Goal: Information Seeking & Learning: Learn about a topic

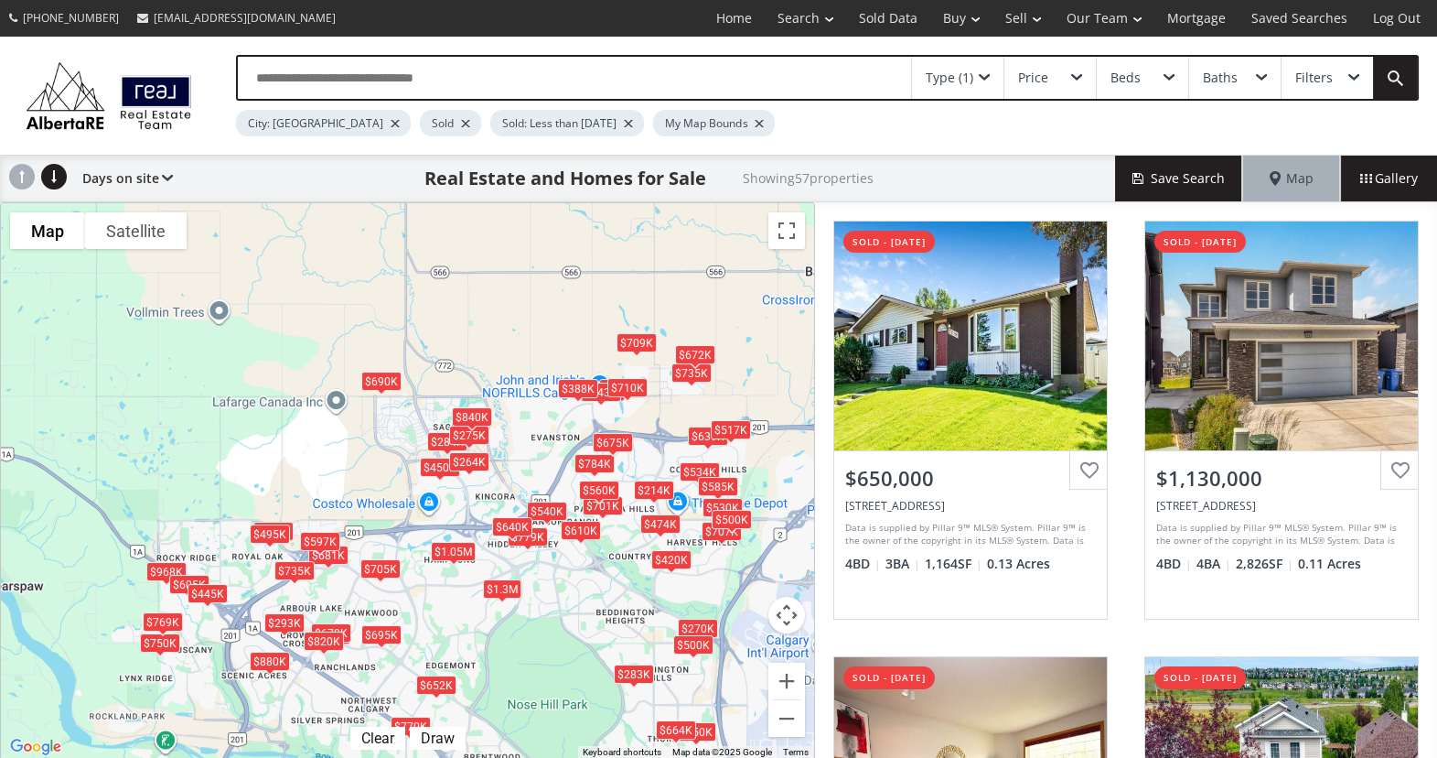
click at [984, 73] on div "Type (1)" at bounding box center [957, 78] width 91 height 42
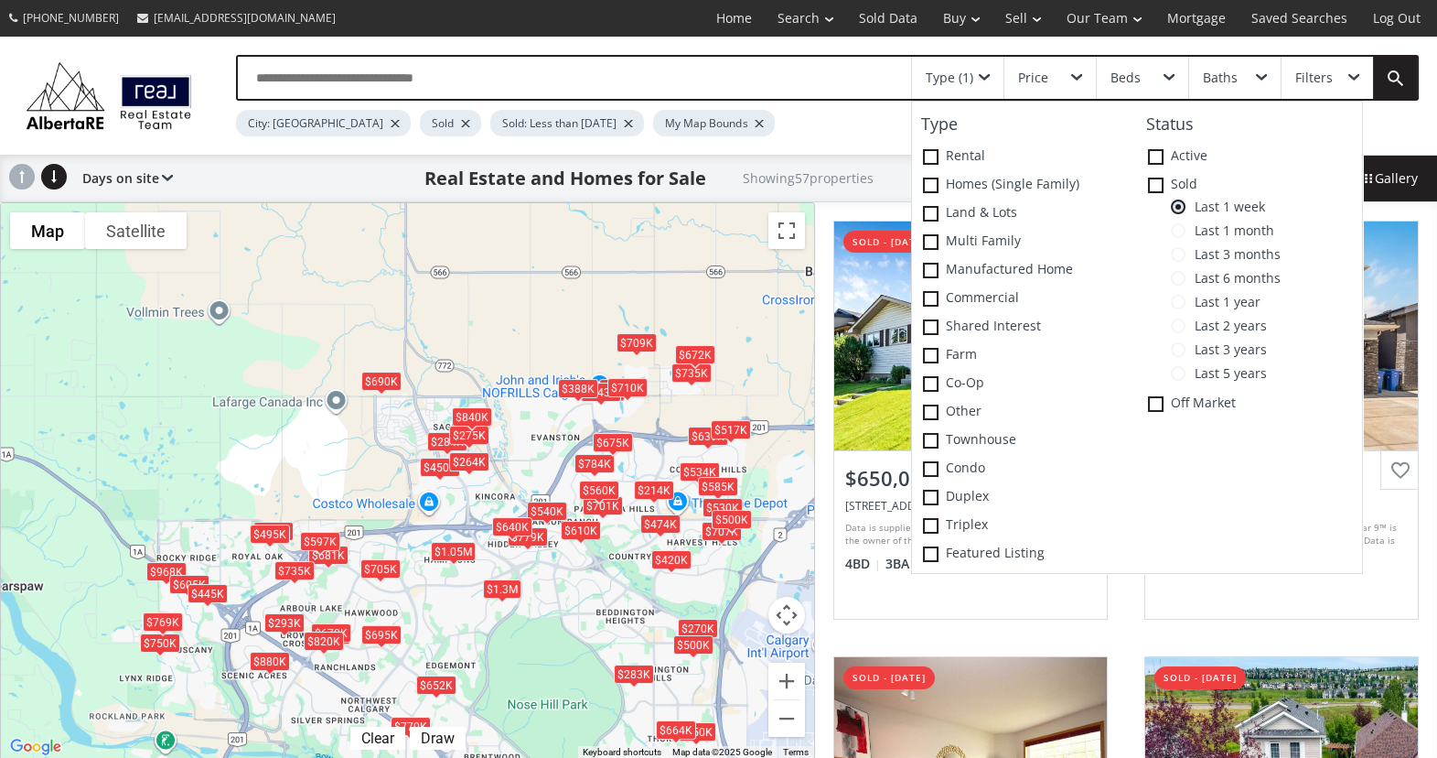
click at [532, 337] on div "To navigate, press the arrow keys. $650K $1.13M $534K $540K $779K $784K $968K $…" at bounding box center [407, 480] width 813 height 555
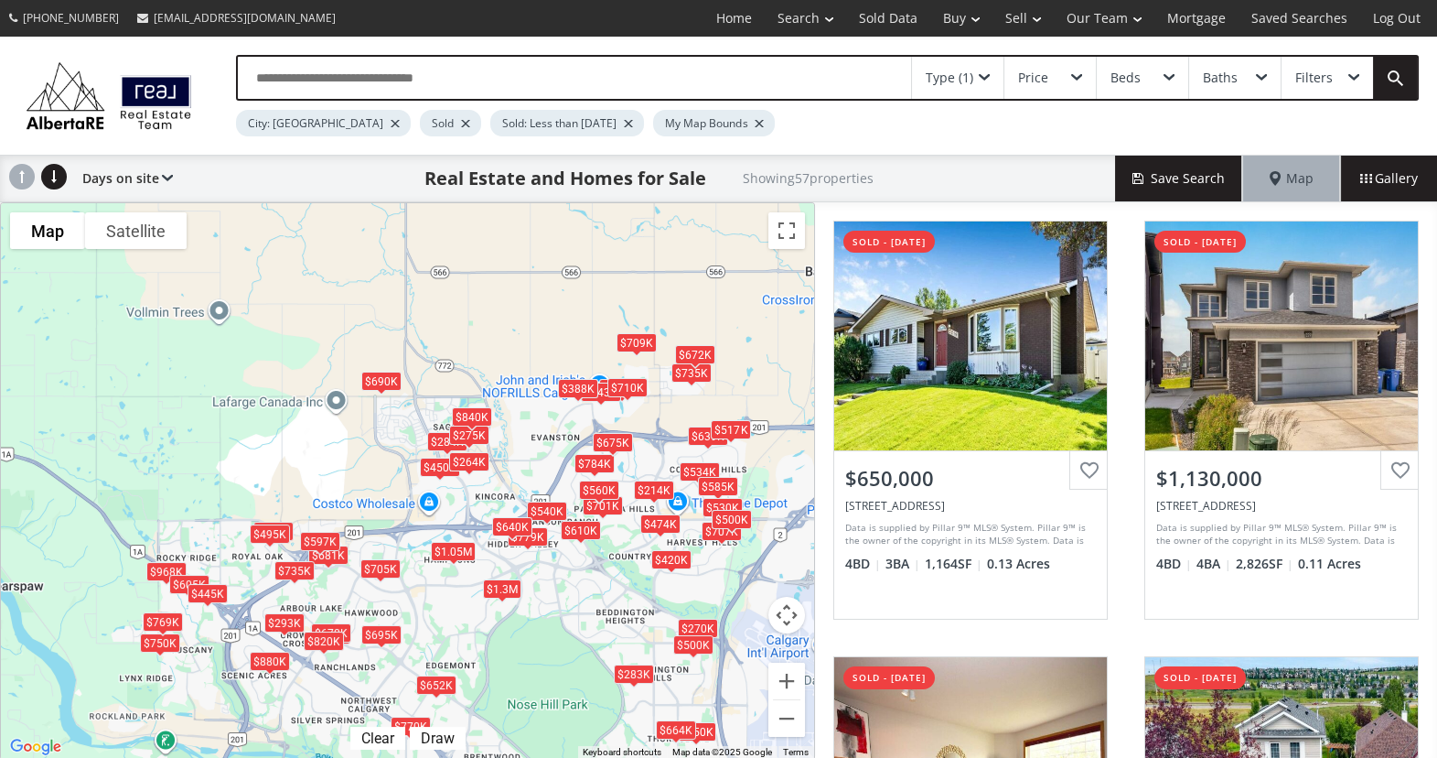
click at [628, 342] on div "$709K" at bounding box center [636, 343] width 40 height 19
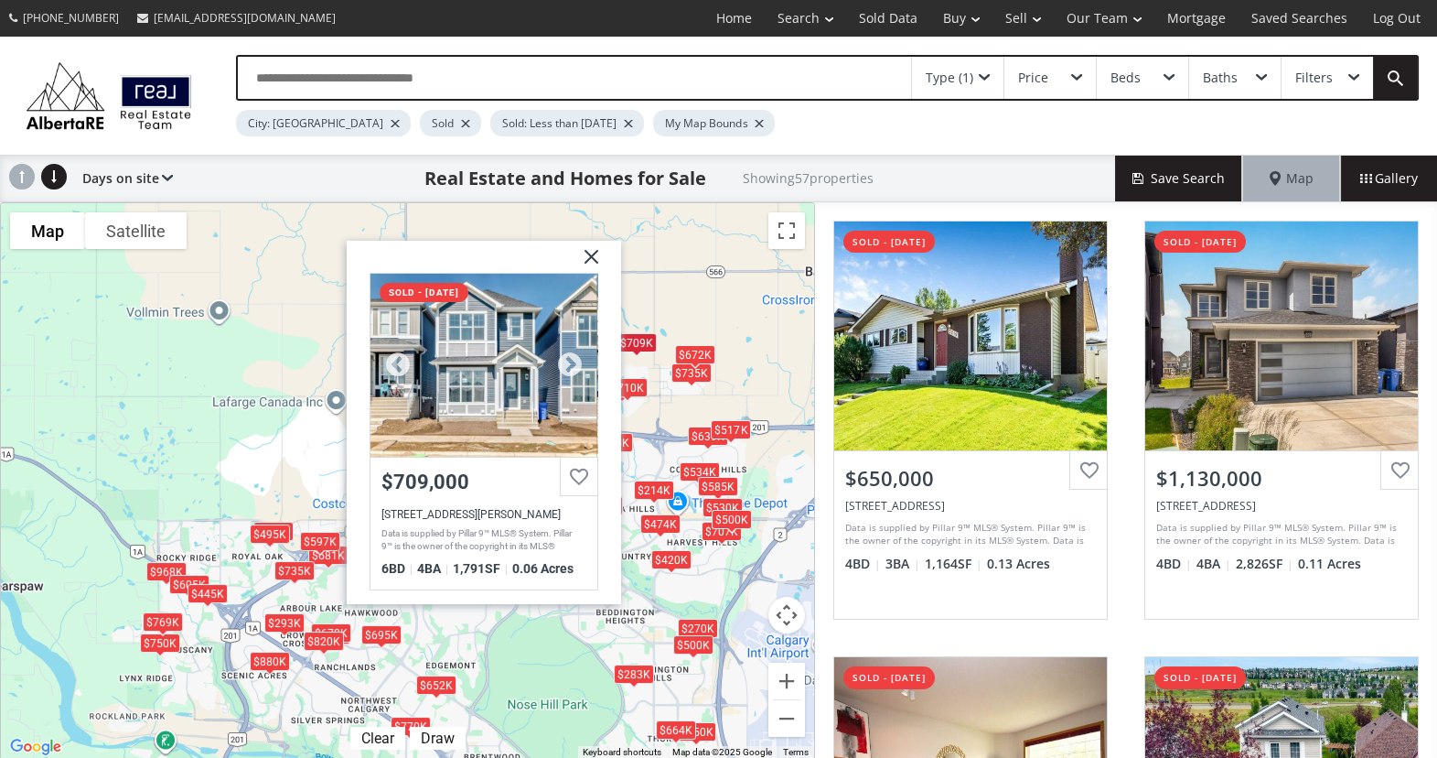
click at [443, 355] on div at bounding box center [483, 365] width 227 height 183
click at [591, 253] on img at bounding box center [584, 265] width 46 height 46
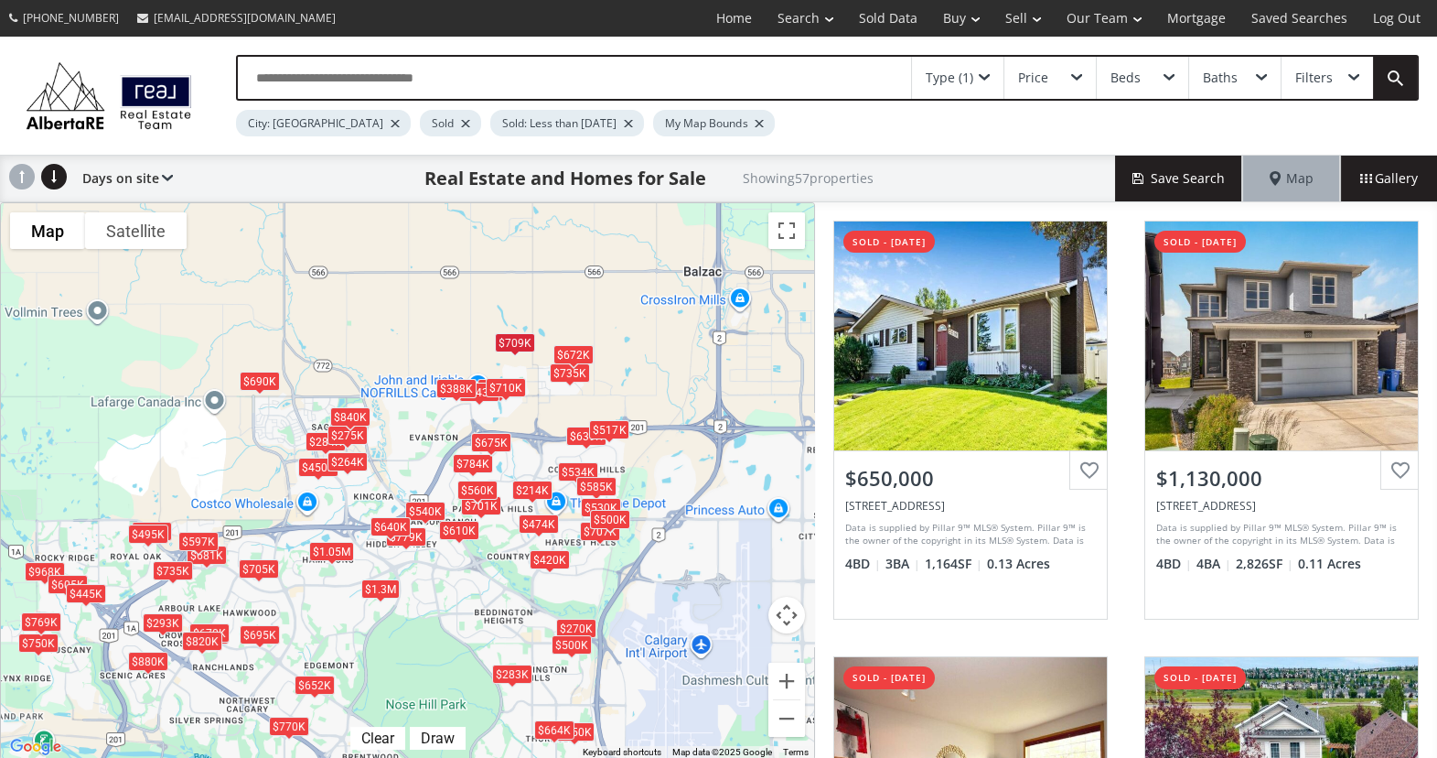
drag, startPoint x: 752, startPoint y: 393, endPoint x: 617, endPoint y: 399, distance: 135.5
click at [617, 399] on div "To navigate, press the arrow keys. $650K $1.13M $534K $540K $779K $784K $968K $…" at bounding box center [407, 480] width 813 height 555
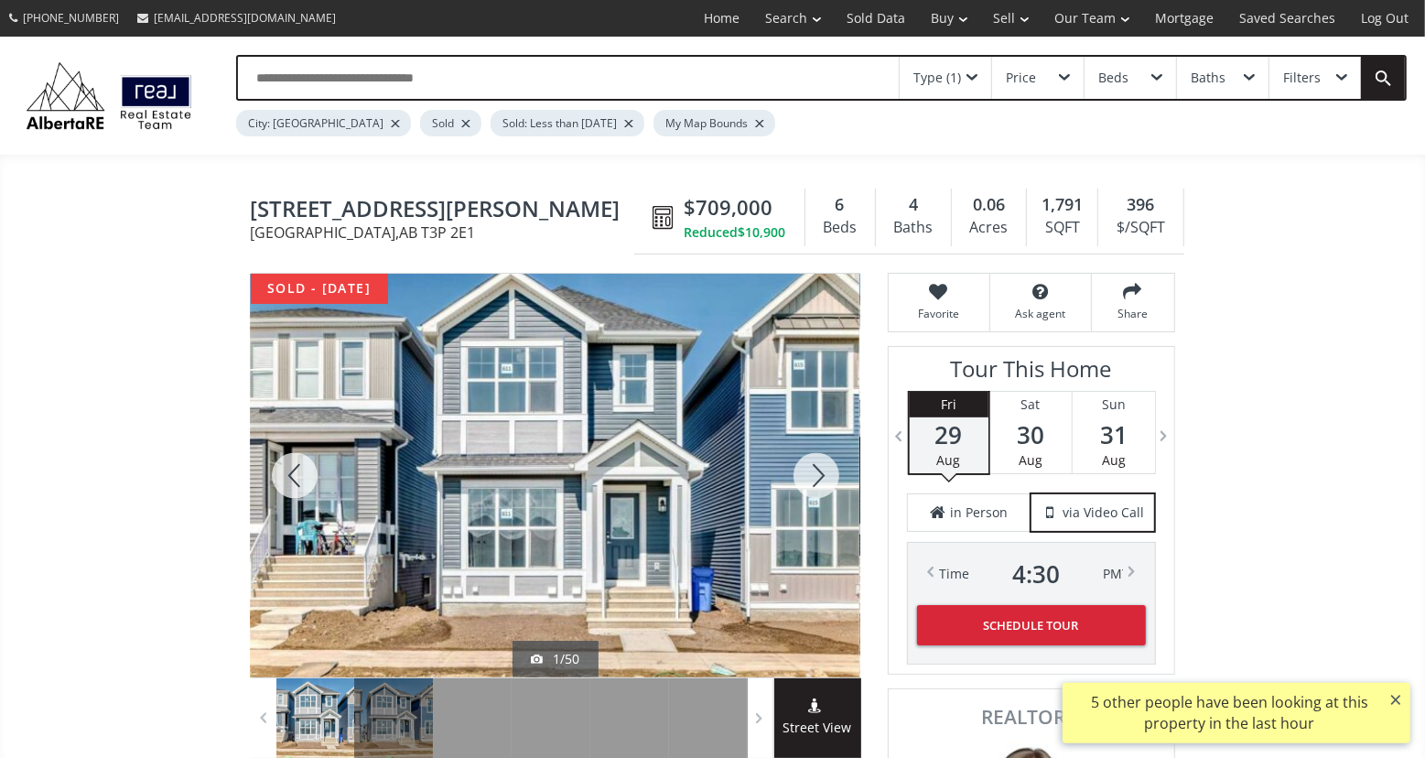
click at [823, 467] on div at bounding box center [816, 475] width 88 height 403
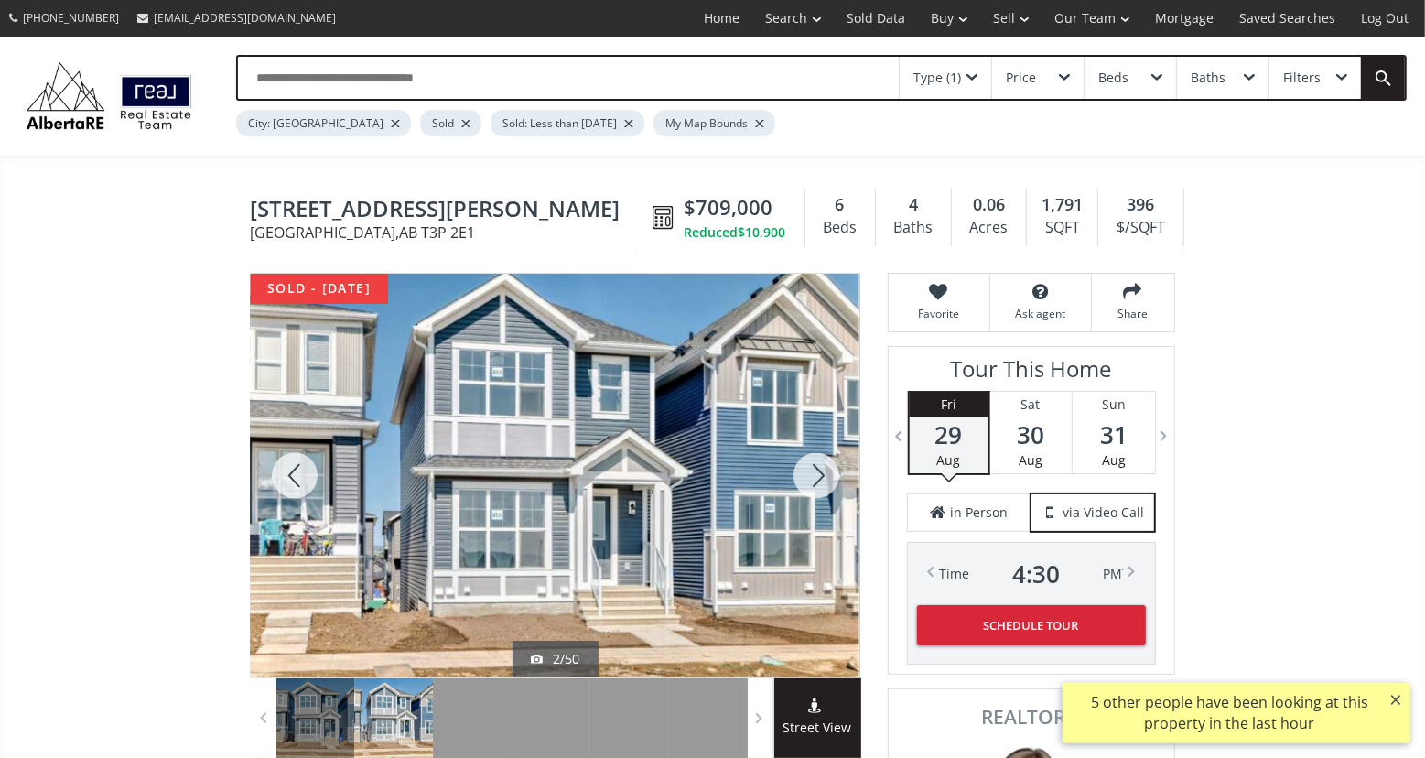
click at [823, 467] on div at bounding box center [816, 475] width 88 height 403
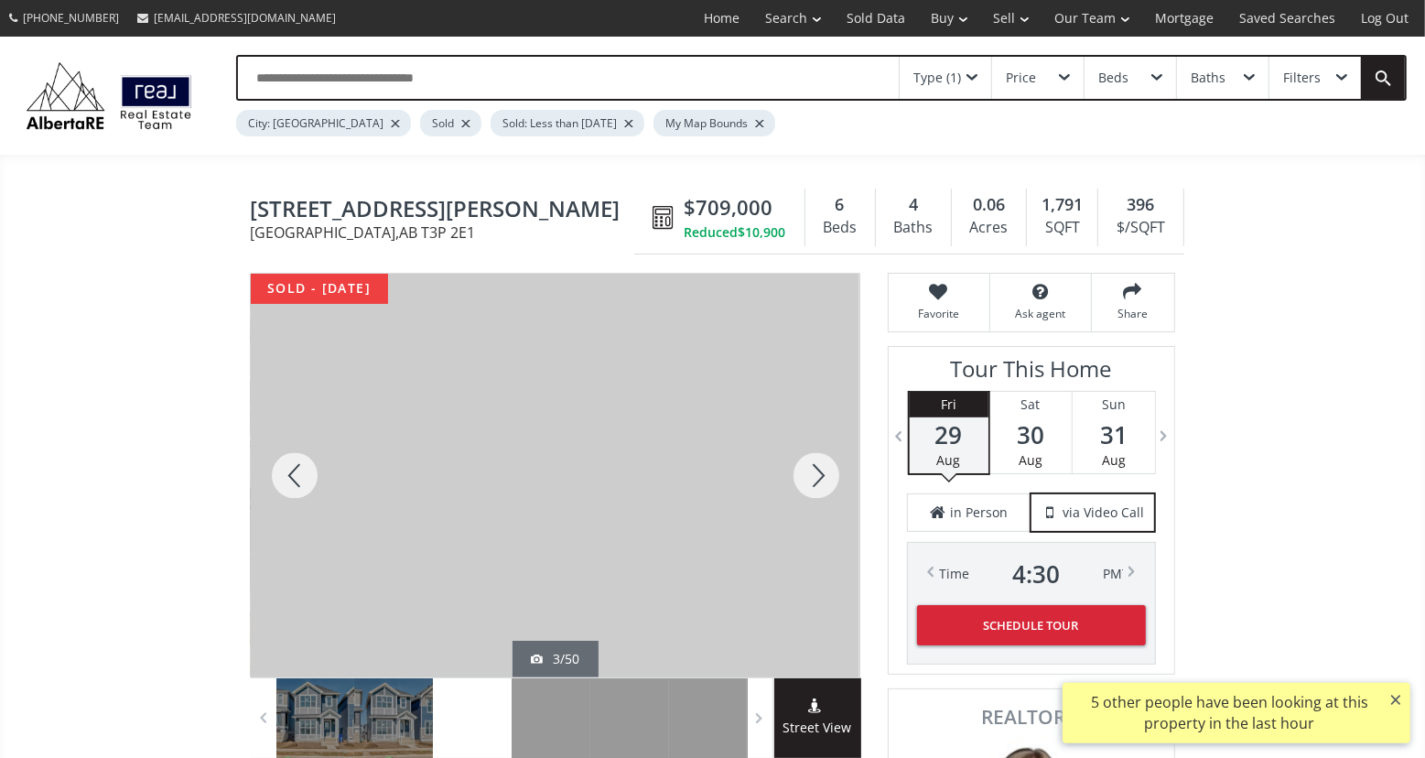
click at [823, 467] on div at bounding box center [816, 475] width 88 height 403
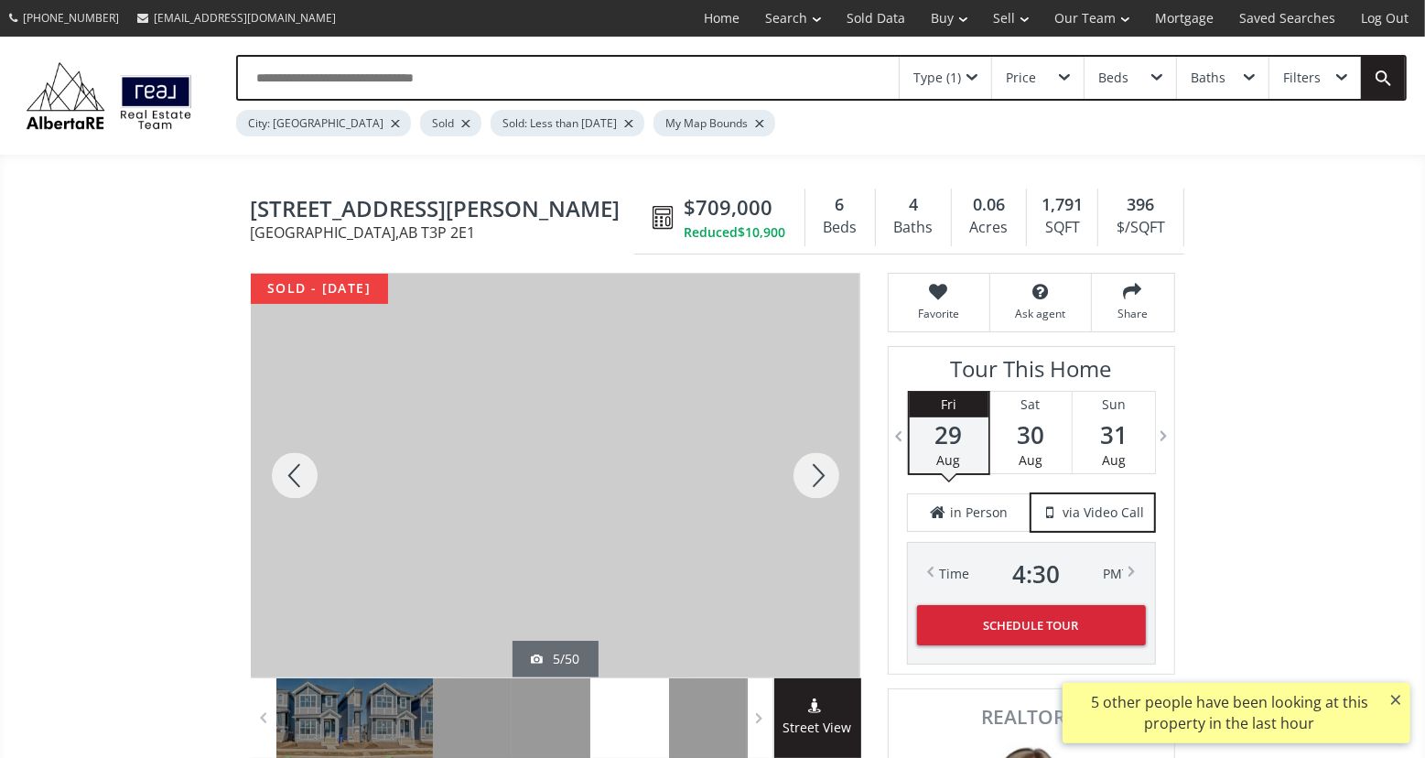
click at [823, 467] on div at bounding box center [816, 475] width 88 height 403
click at [311, 484] on div at bounding box center [295, 475] width 88 height 403
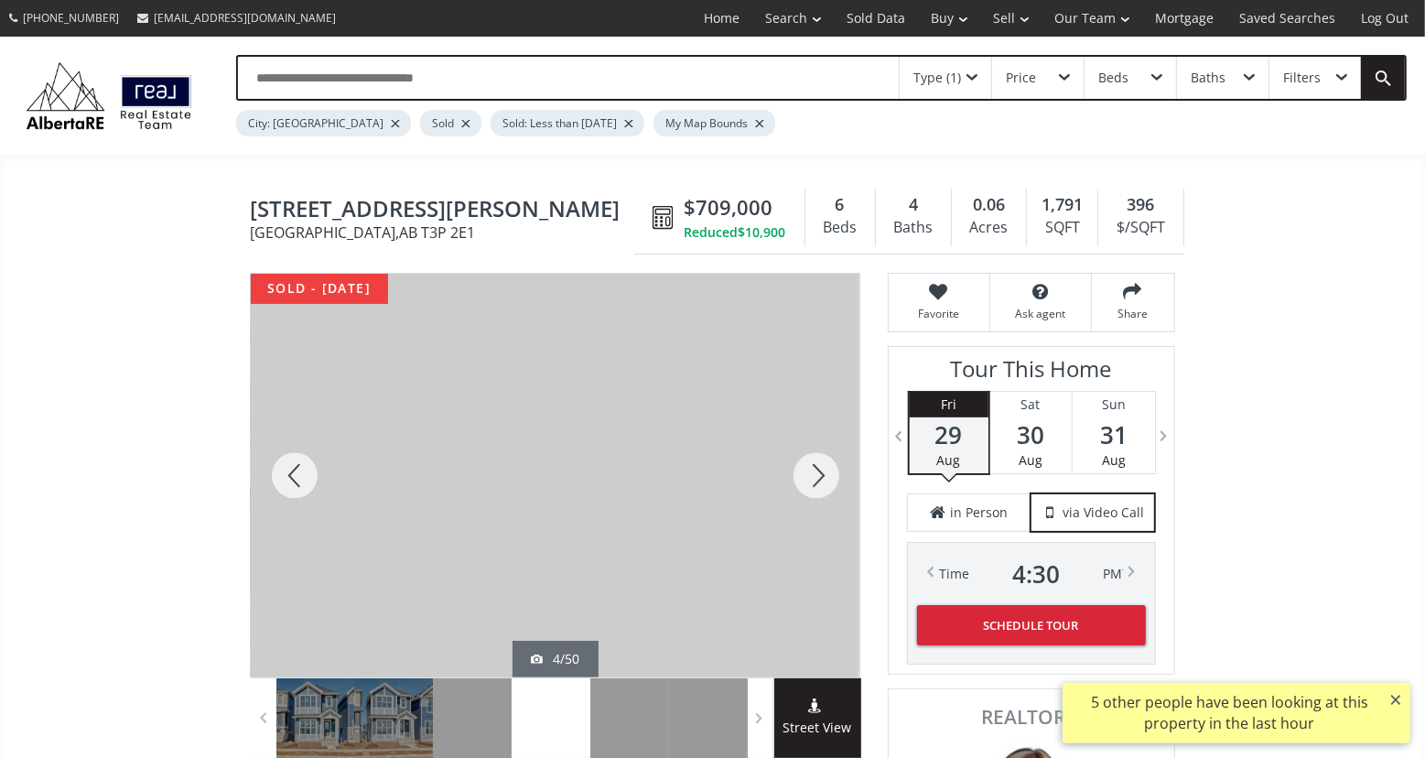
click at [311, 484] on div at bounding box center [295, 475] width 88 height 403
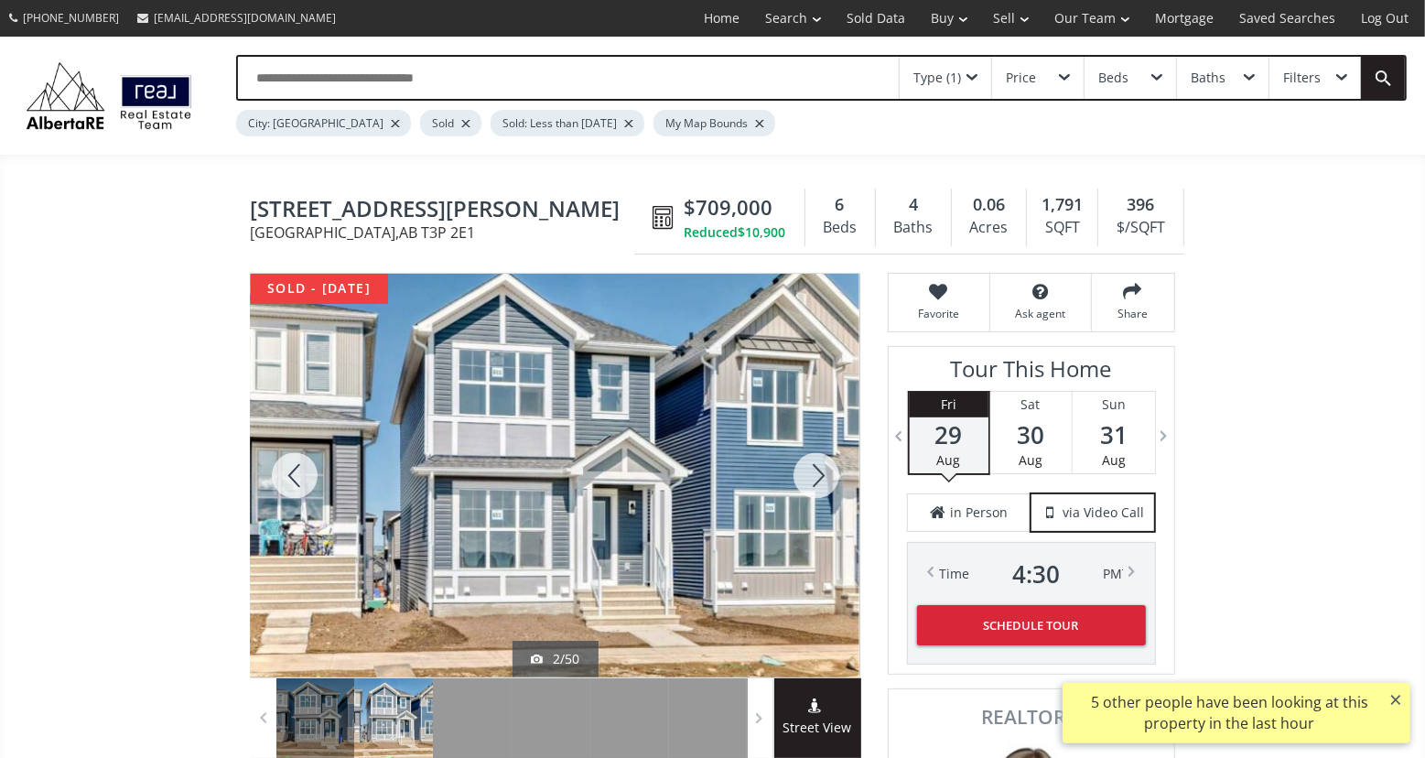
click at [311, 484] on div at bounding box center [295, 475] width 88 height 403
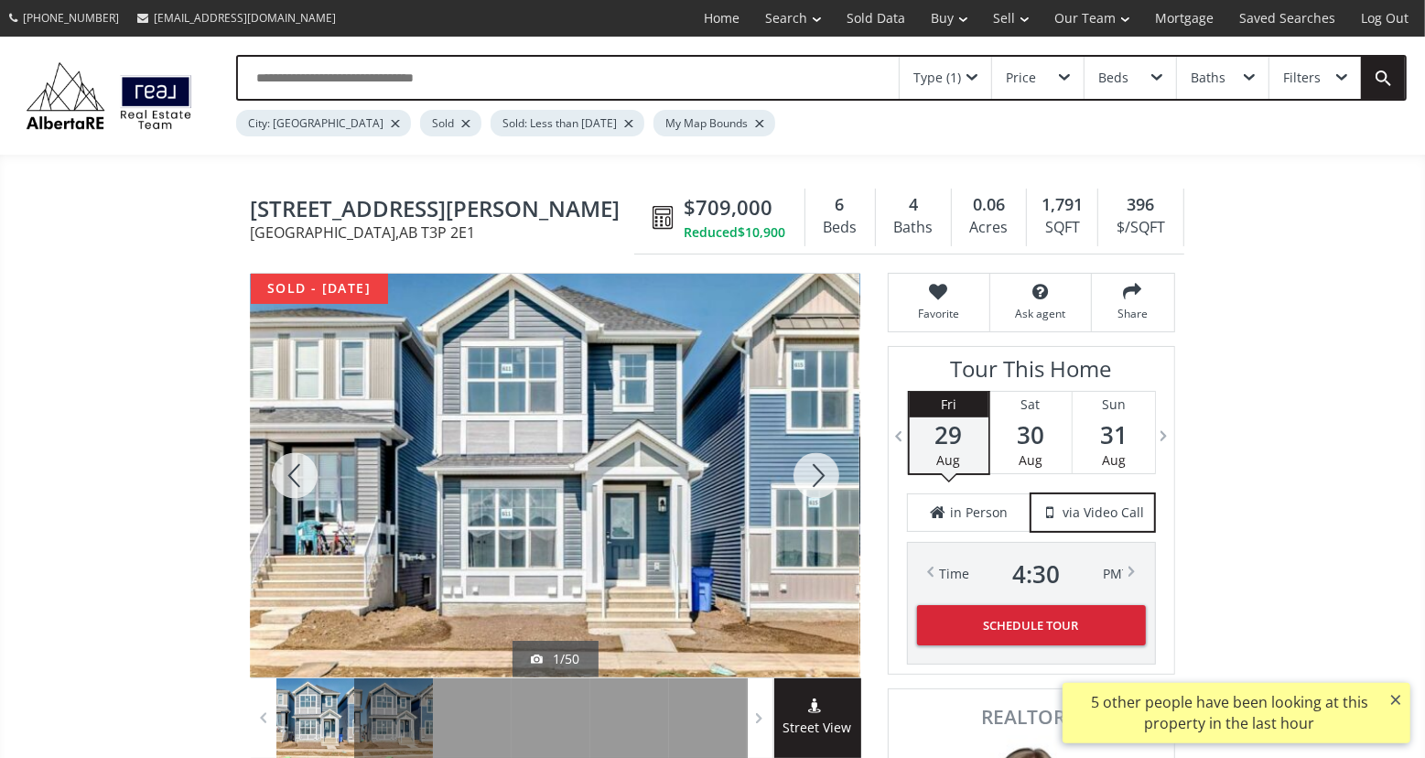
click at [311, 484] on div at bounding box center [295, 475] width 88 height 403
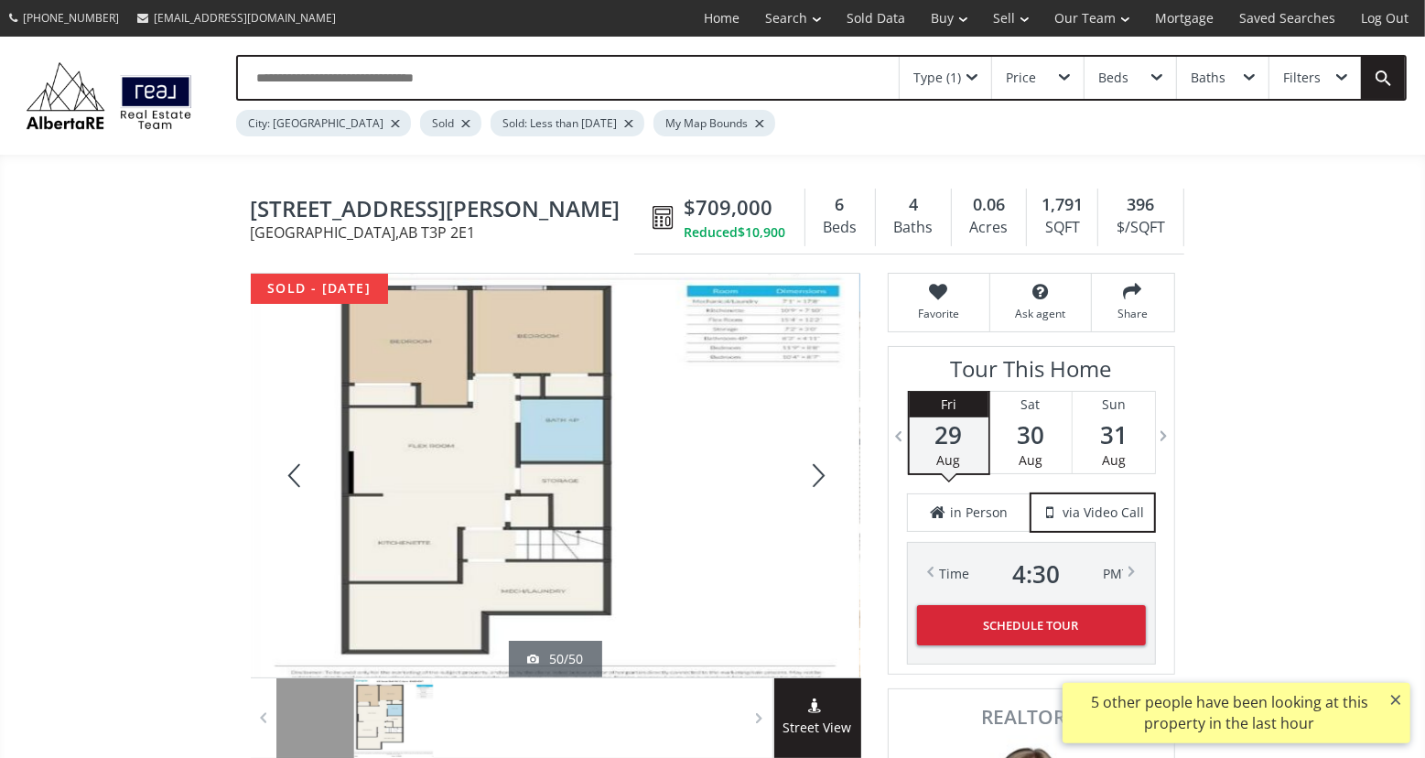
click at [311, 484] on div at bounding box center [295, 475] width 88 height 403
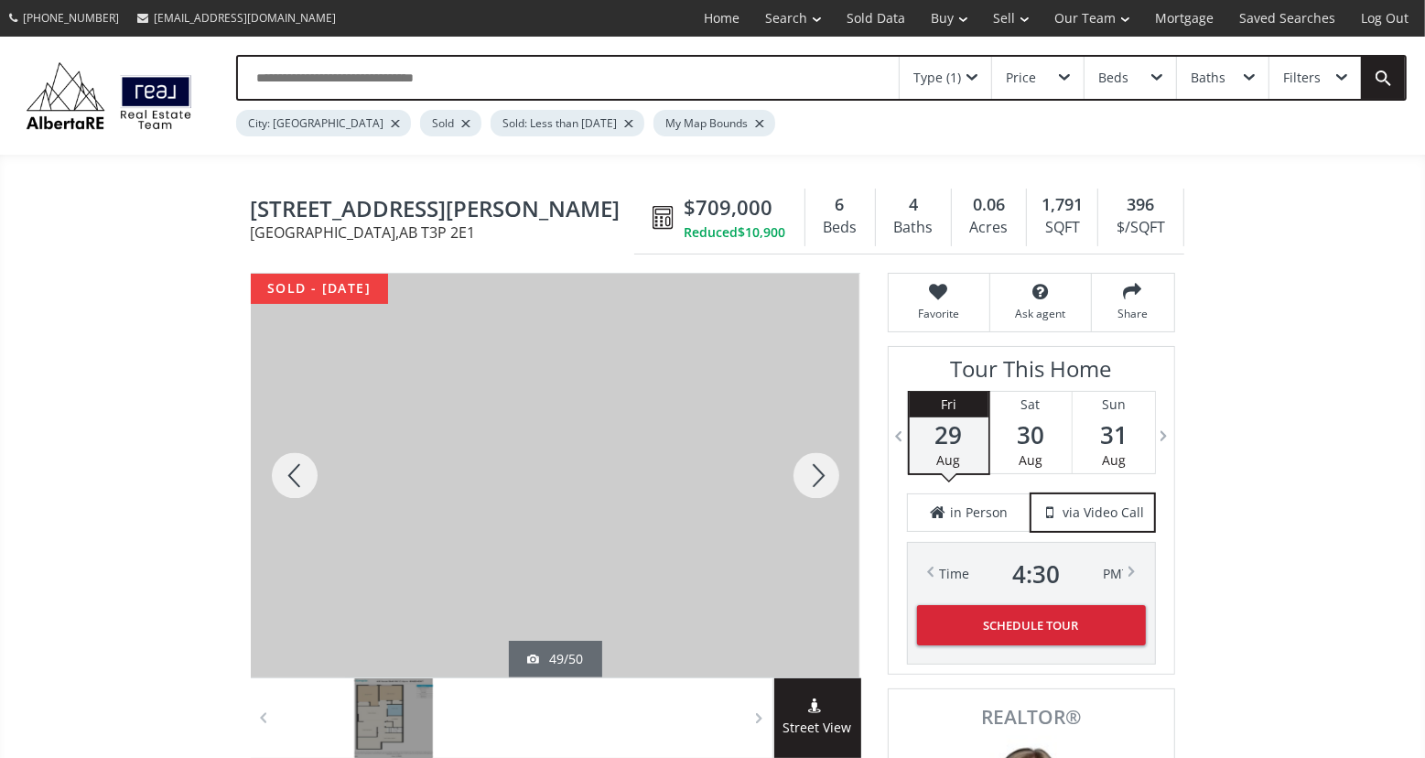
click at [311, 484] on div at bounding box center [295, 475] width 88 height 403
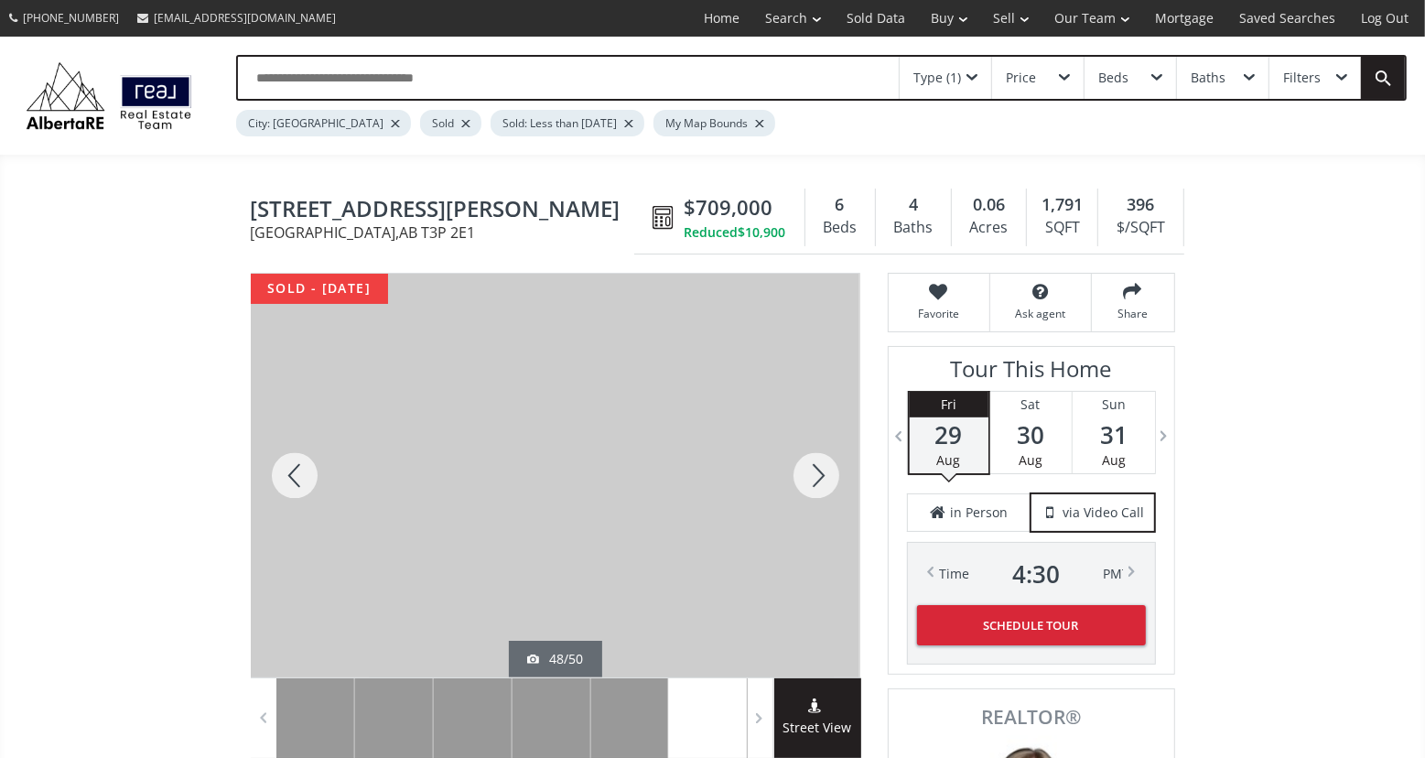
click at [809, 468] on div at bounding box center [816, 475] width 88 height 403
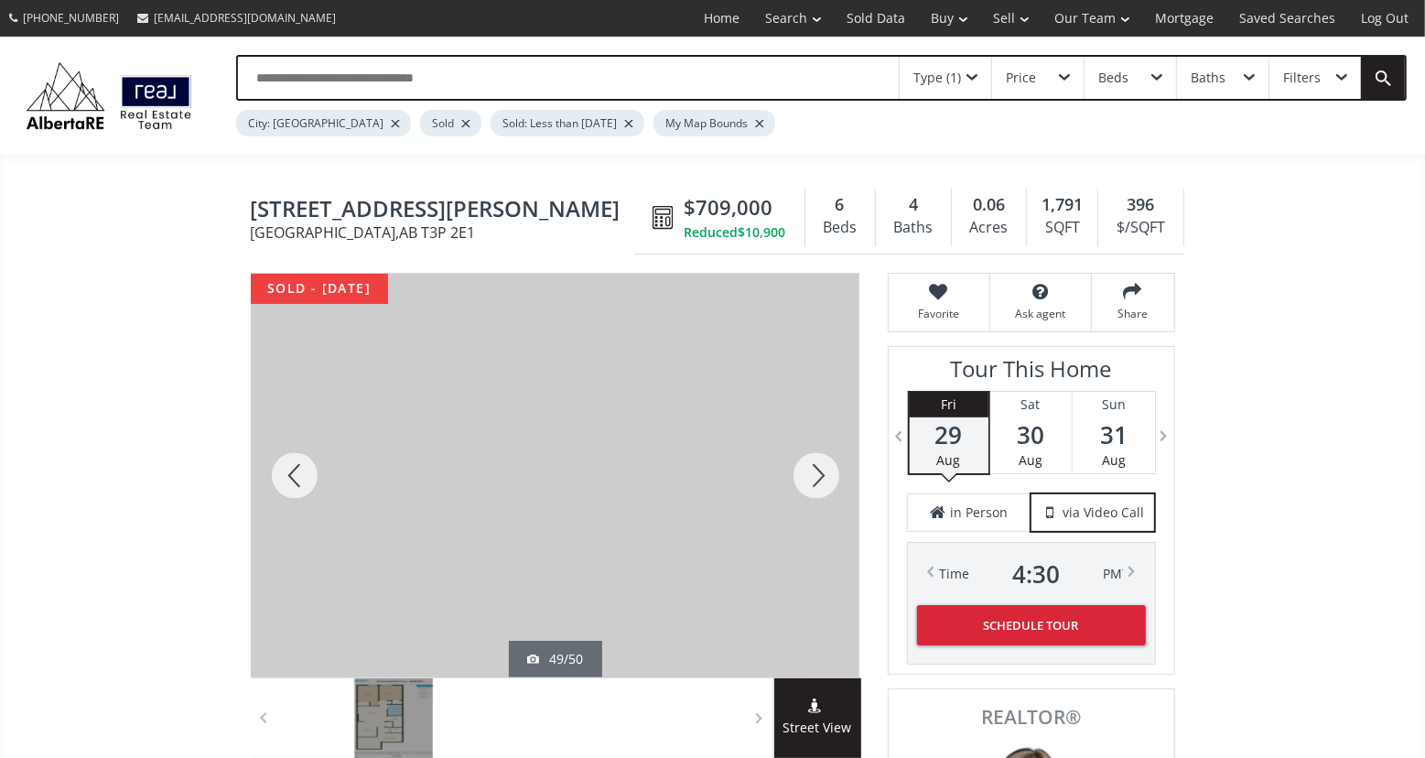
click at [289, 471] on div at bounding box center [295, 475] width 88 height 403
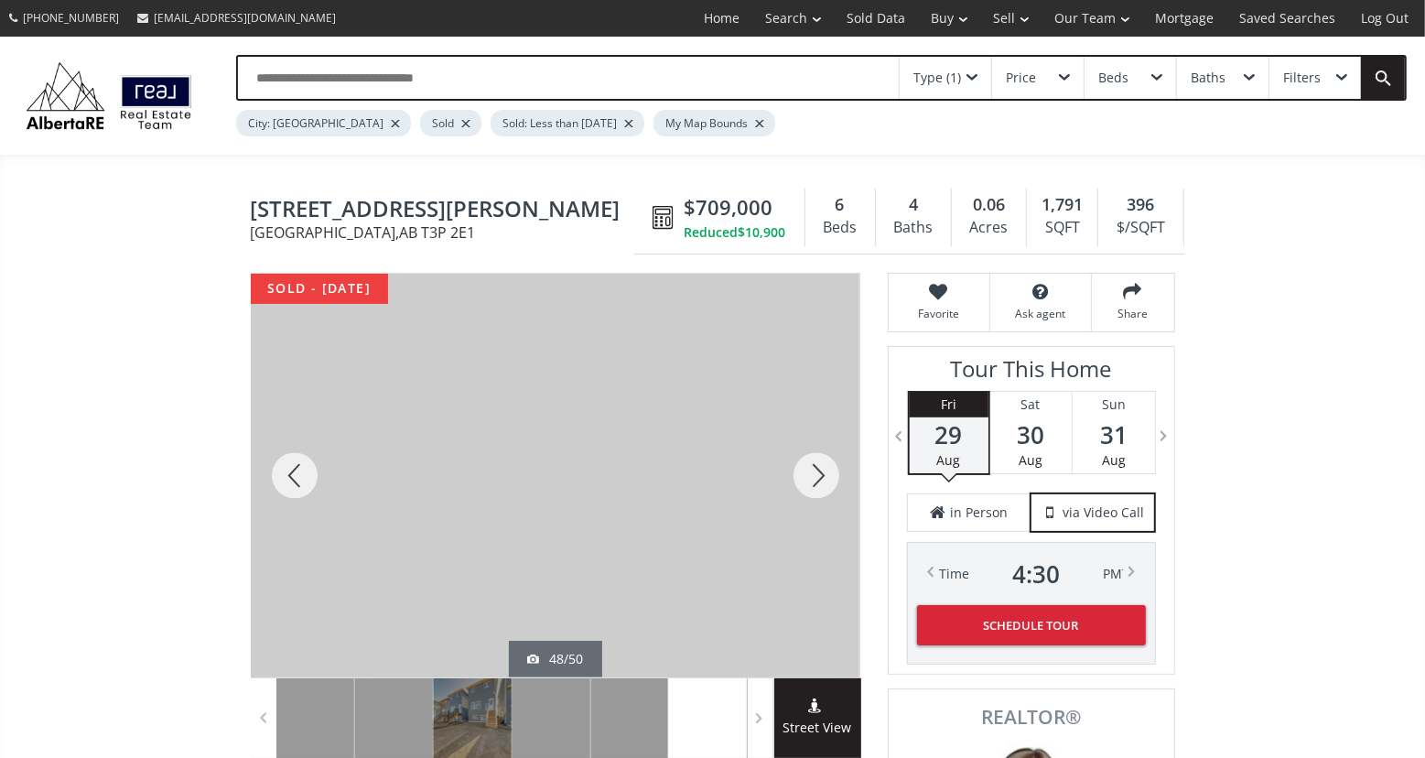
click at [289, 471] on div at bounding box center [295, 475] width 88 height 403
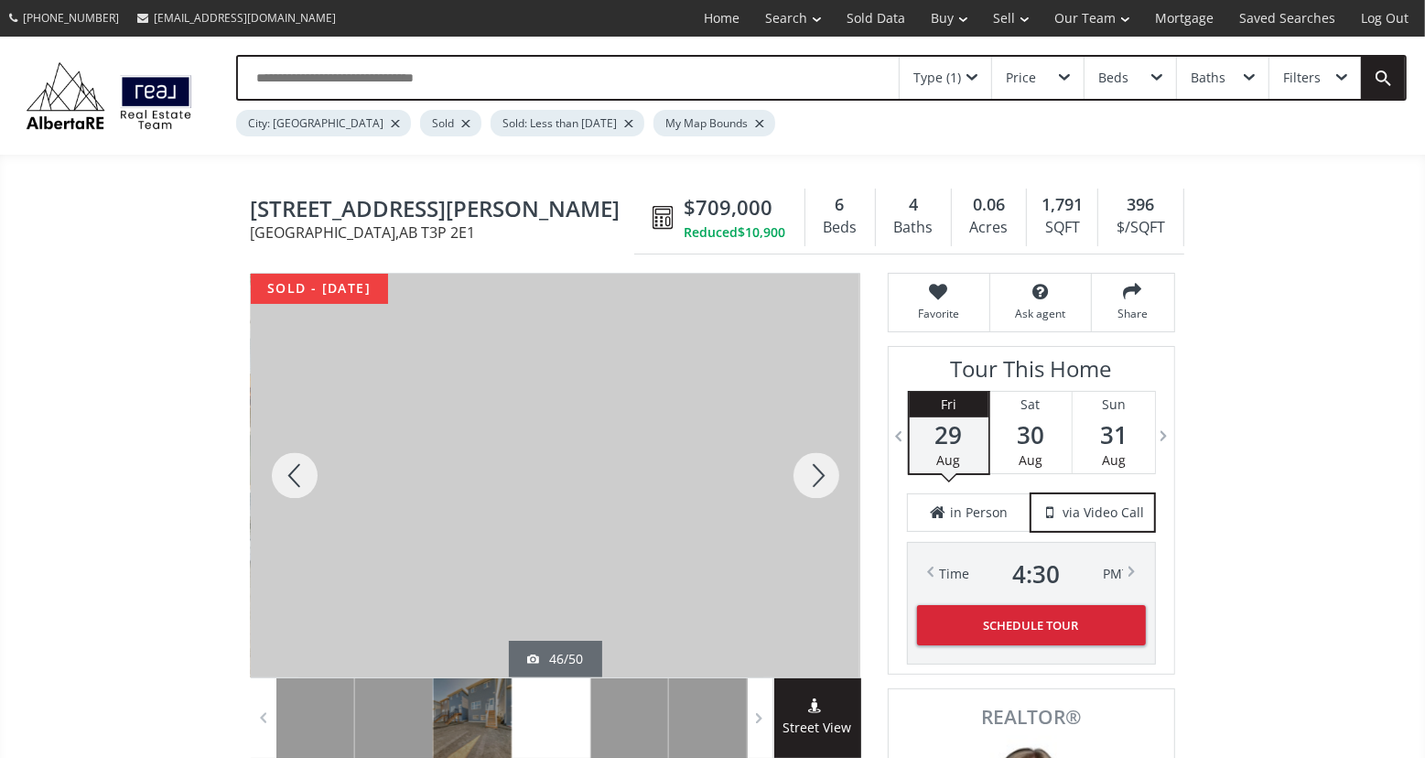
click at [289, 471] on div at bounding box center [295, 475] width 88 height 403
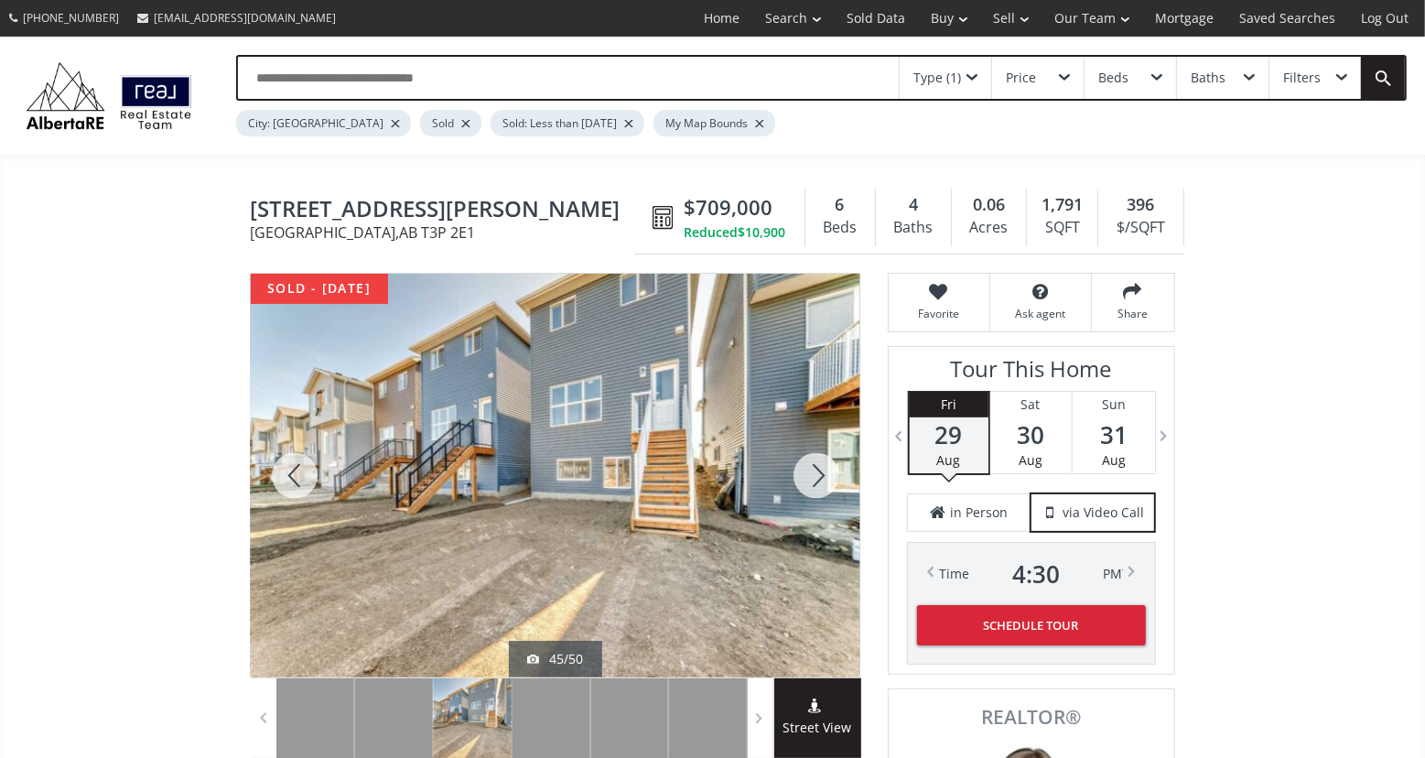
click at [289, 471] on div at bounding box center [295, 475] width 88 height 403
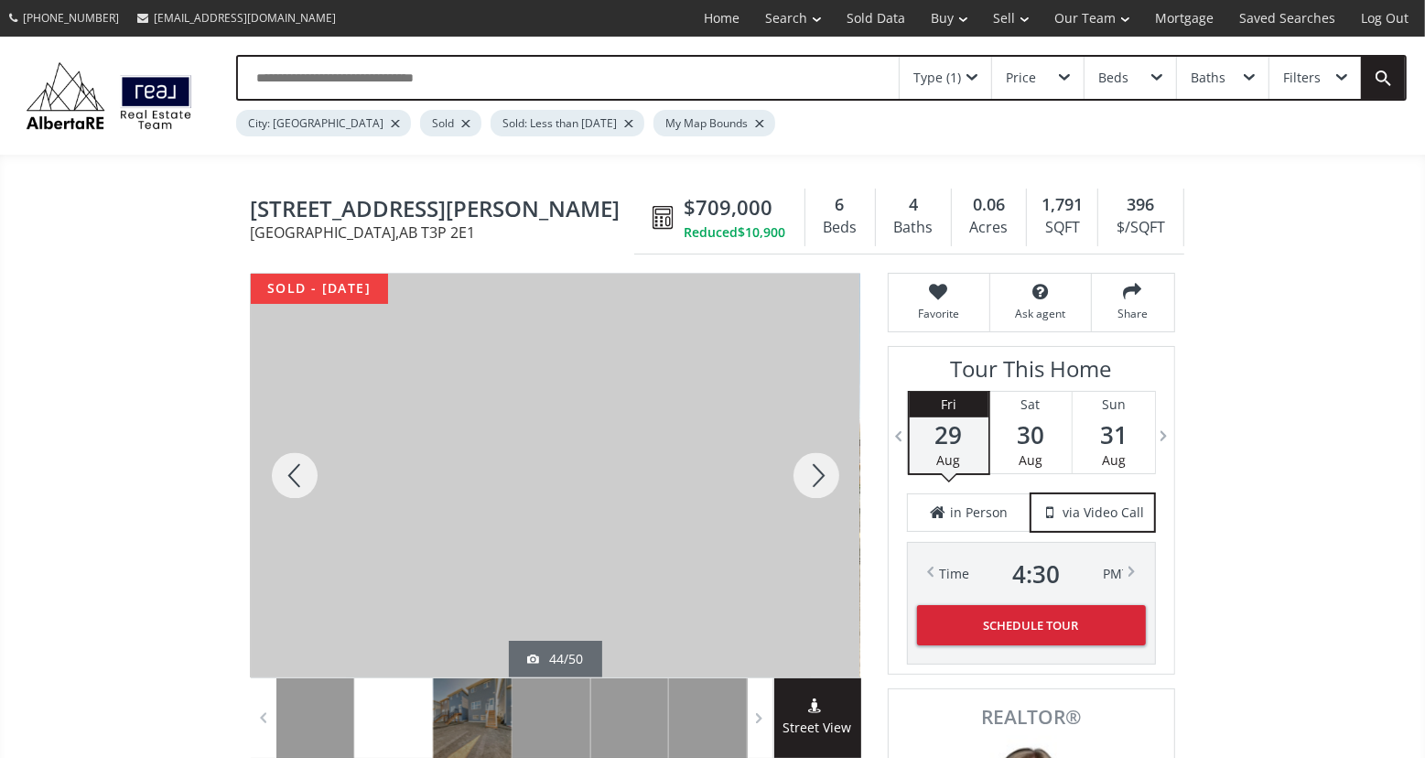
click at [809, 471] on div at bounding box center [816, 475] width 88 height 403
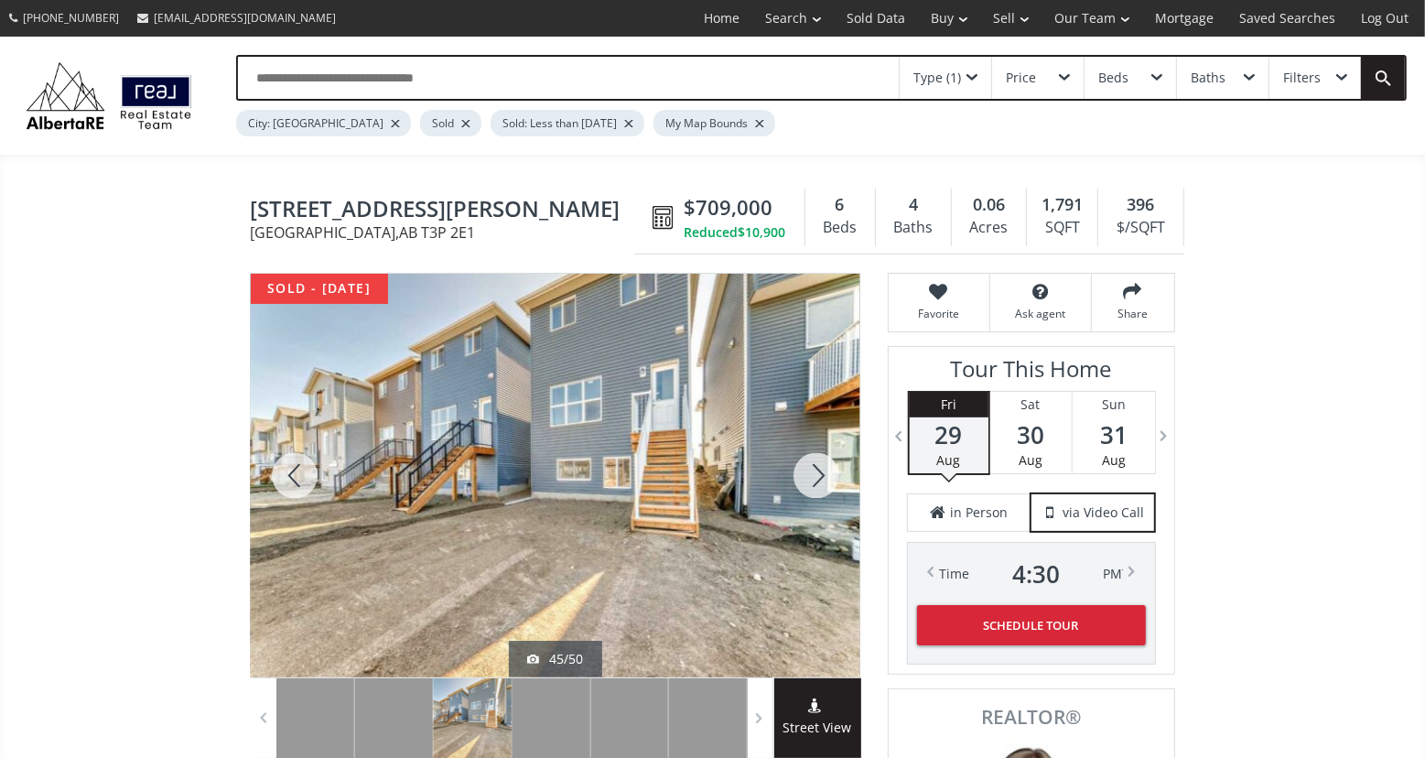
click at [809, 471] on div at bounding box center [816, 475] width 88 height 403
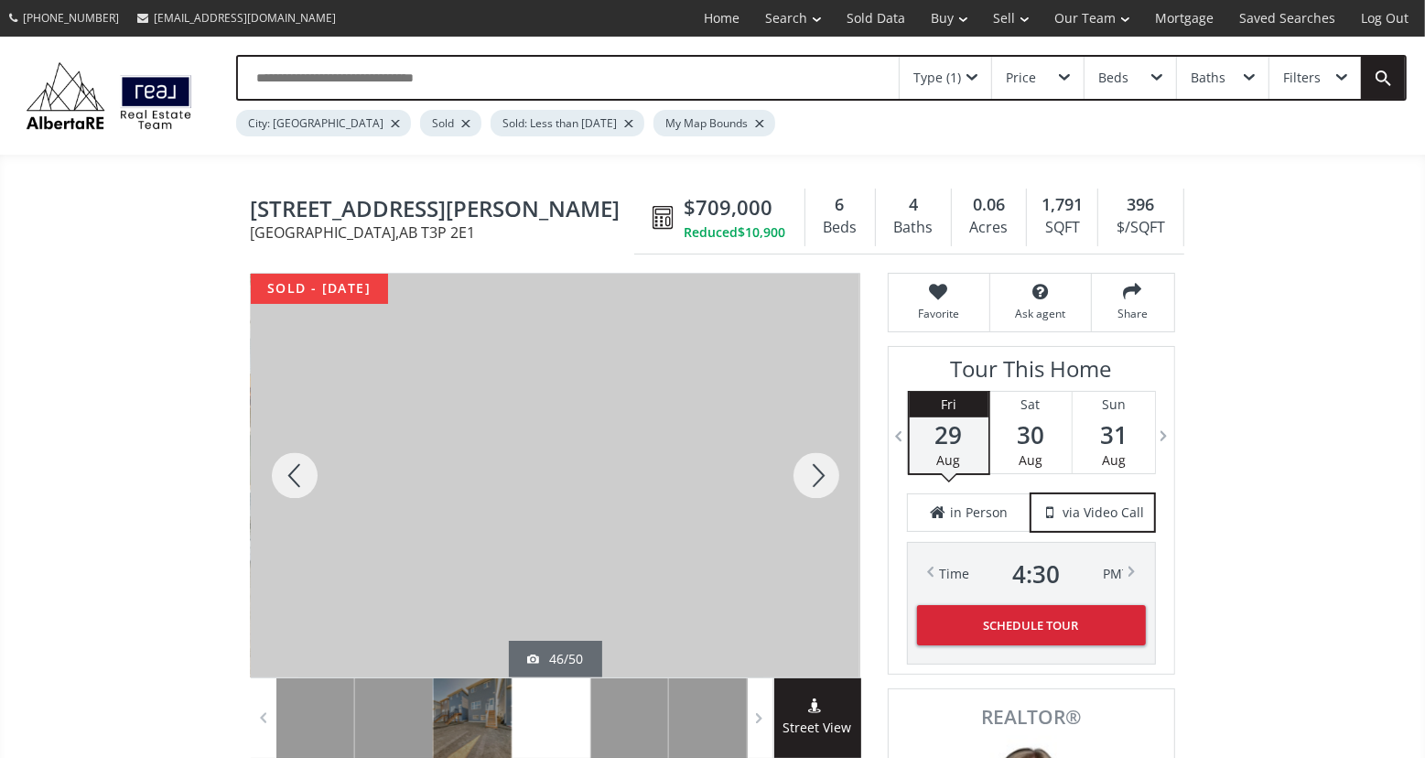
click at [291, 468] on div at bounding box center [295, 475] width 88 height 403
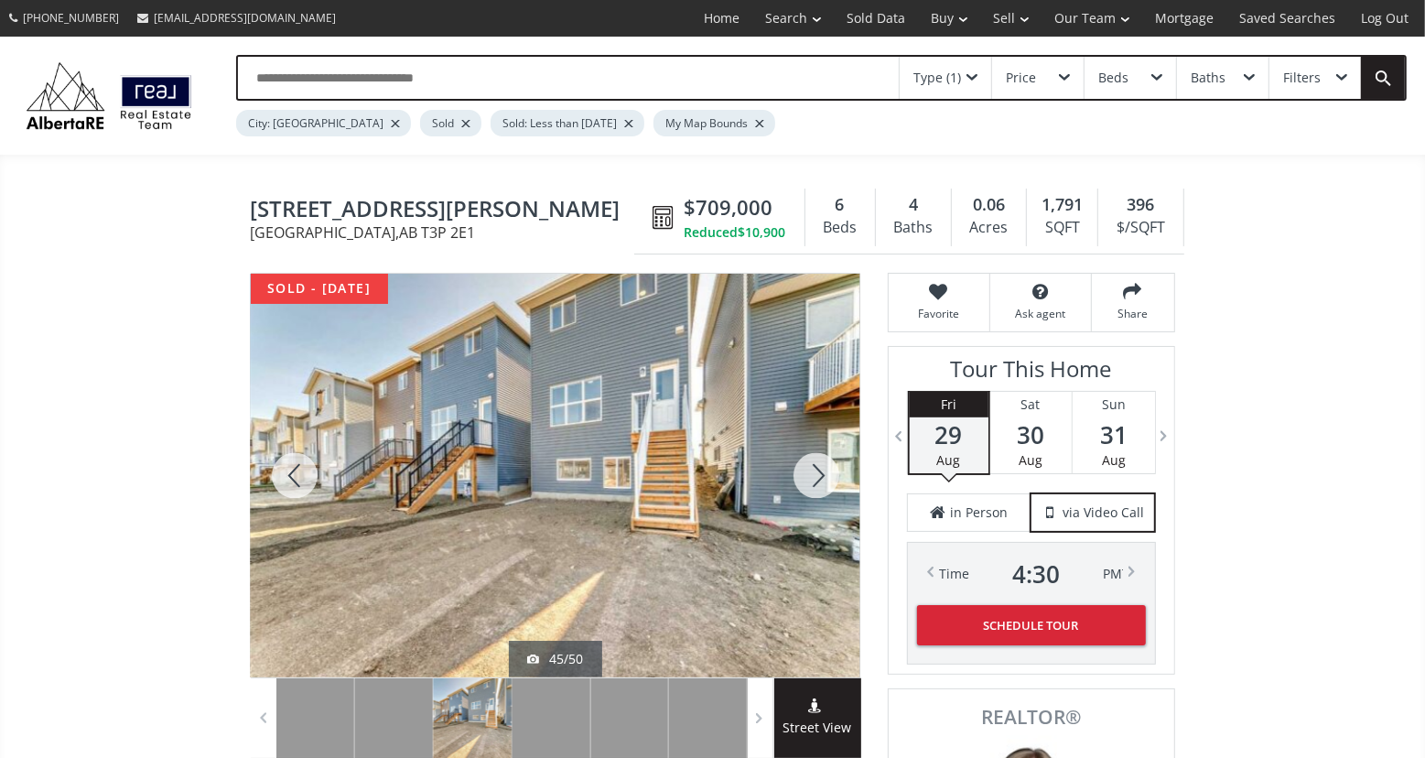
click at [291, 468] on div at bounding box center [295, 475] width 88 height 403
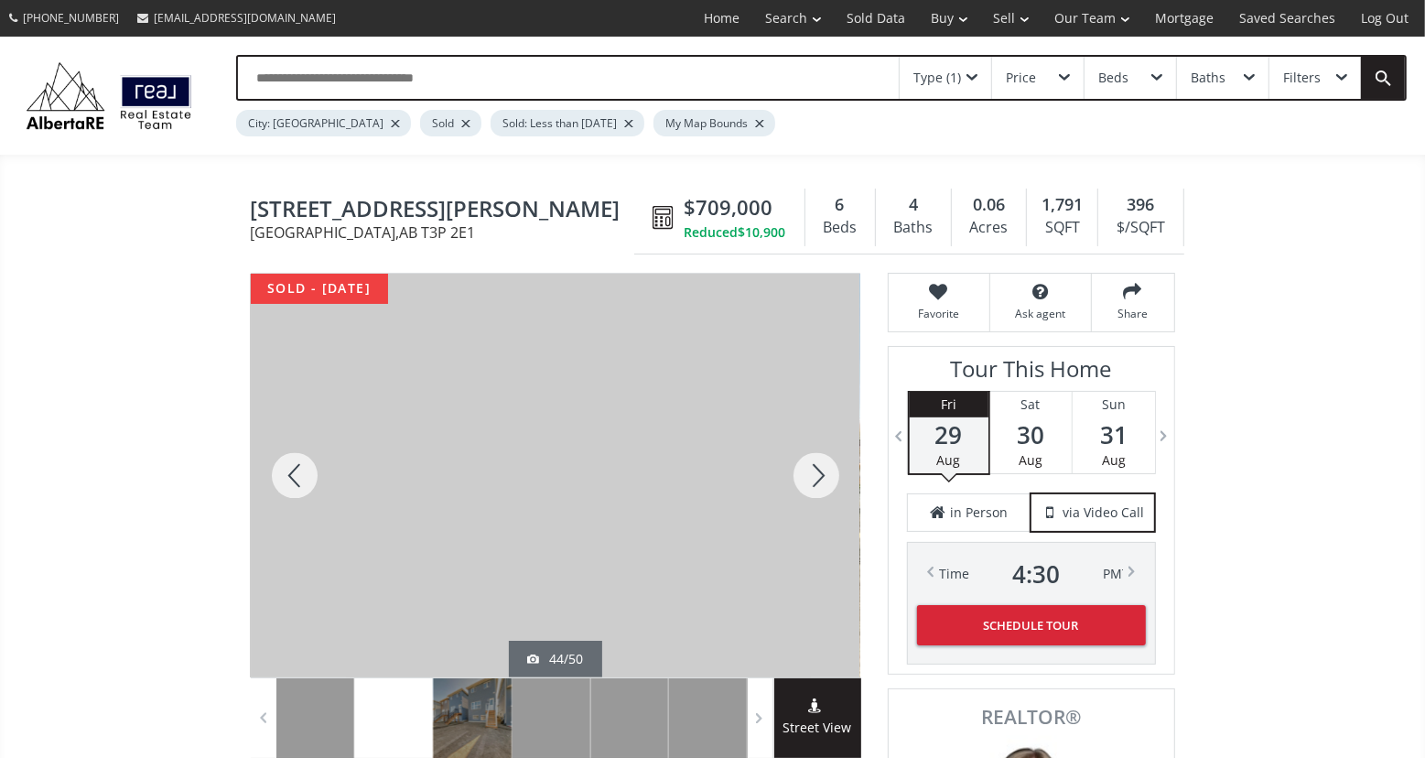
click at [291, 468] on div at bounding box center [295, 475] width 88 height 403
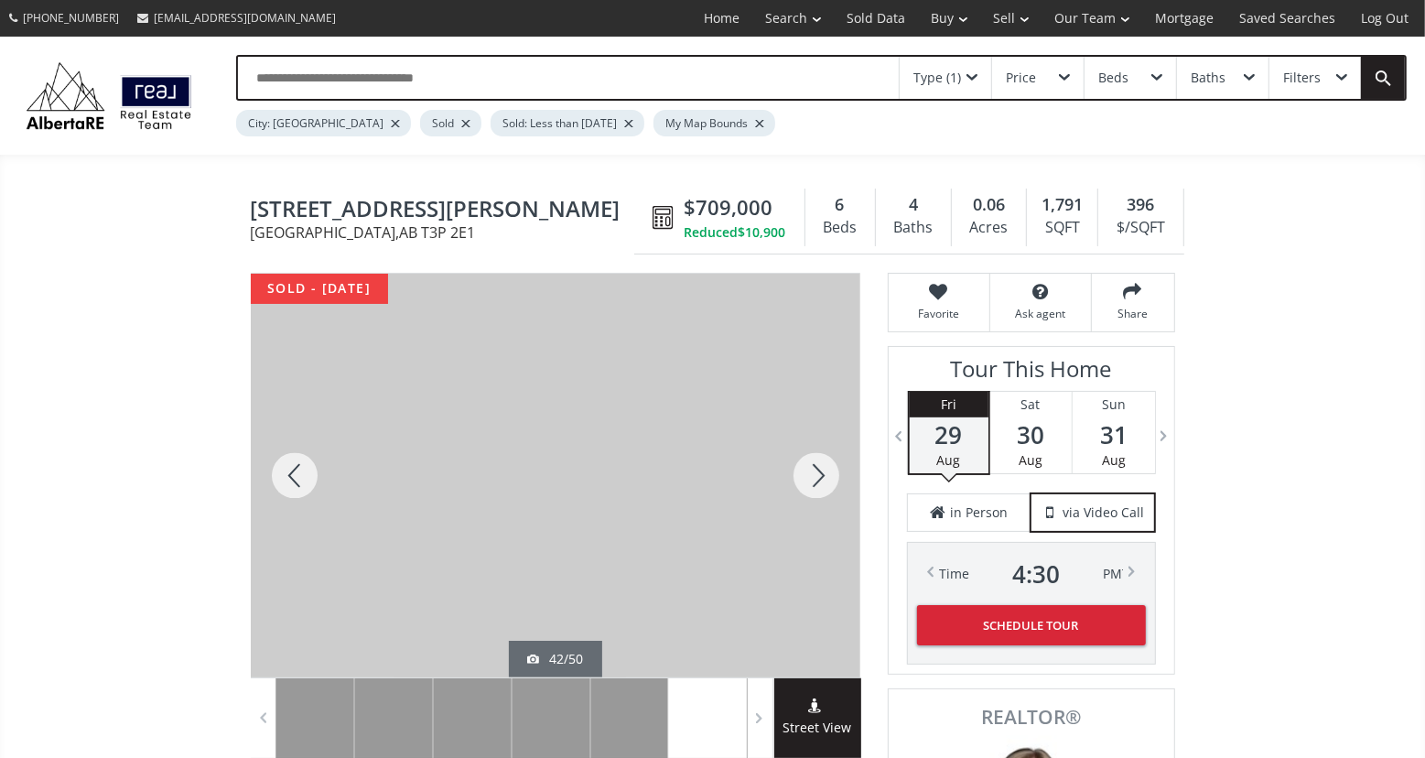
click at [291, 468] on div at bounding box center [295, 475] width 88 height 403
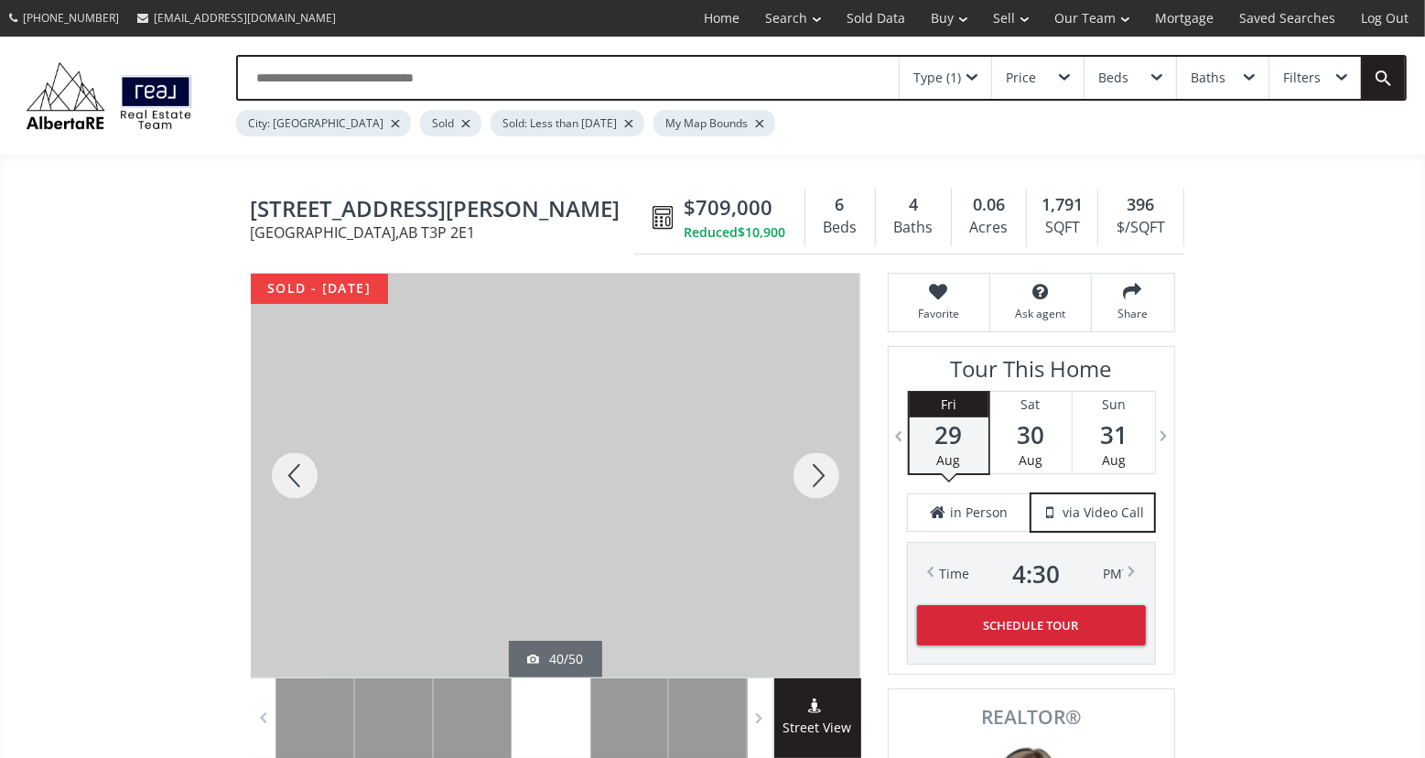
click at [291, 468] on div at bounding box center [295, 475] width 88 height 403
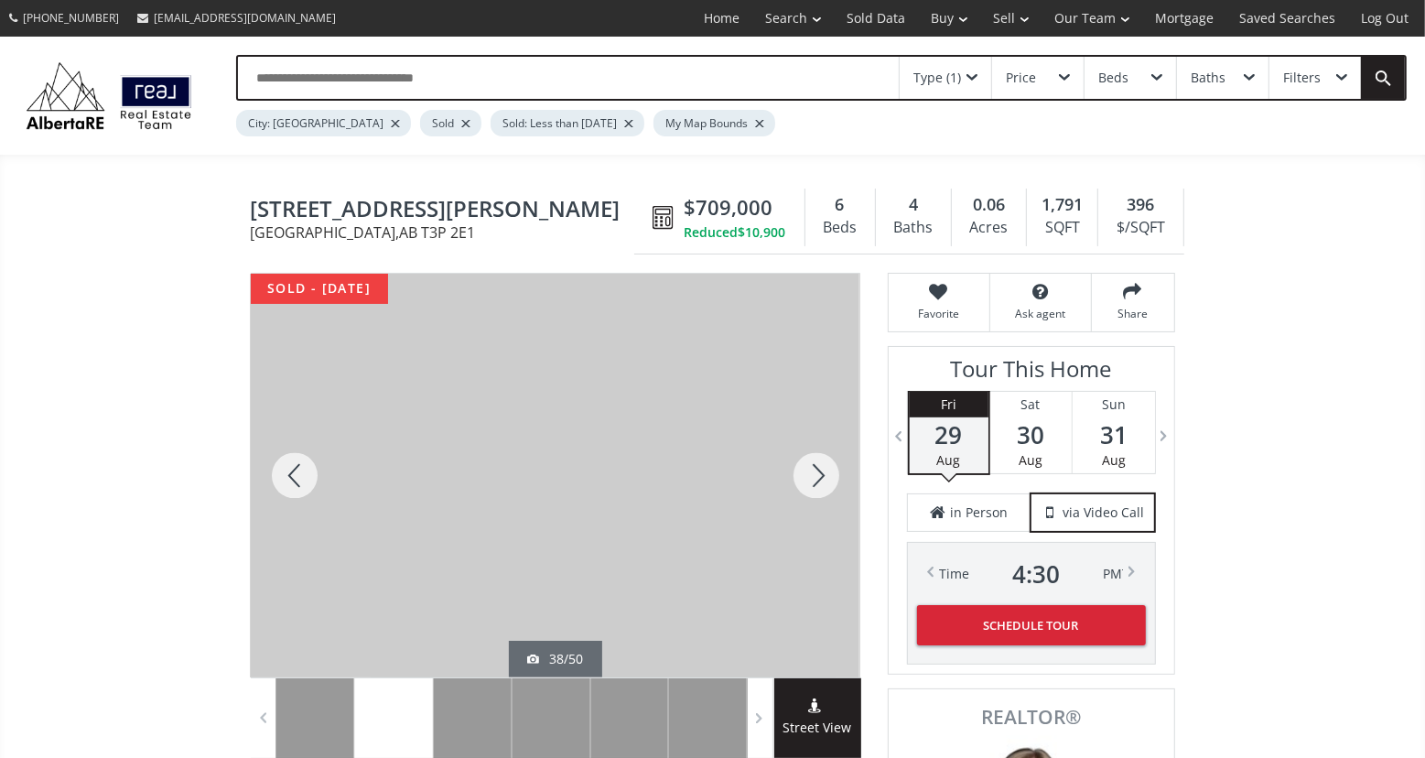
click at [291, 468] on div at bounding box center [295, 475] width 88 height 403
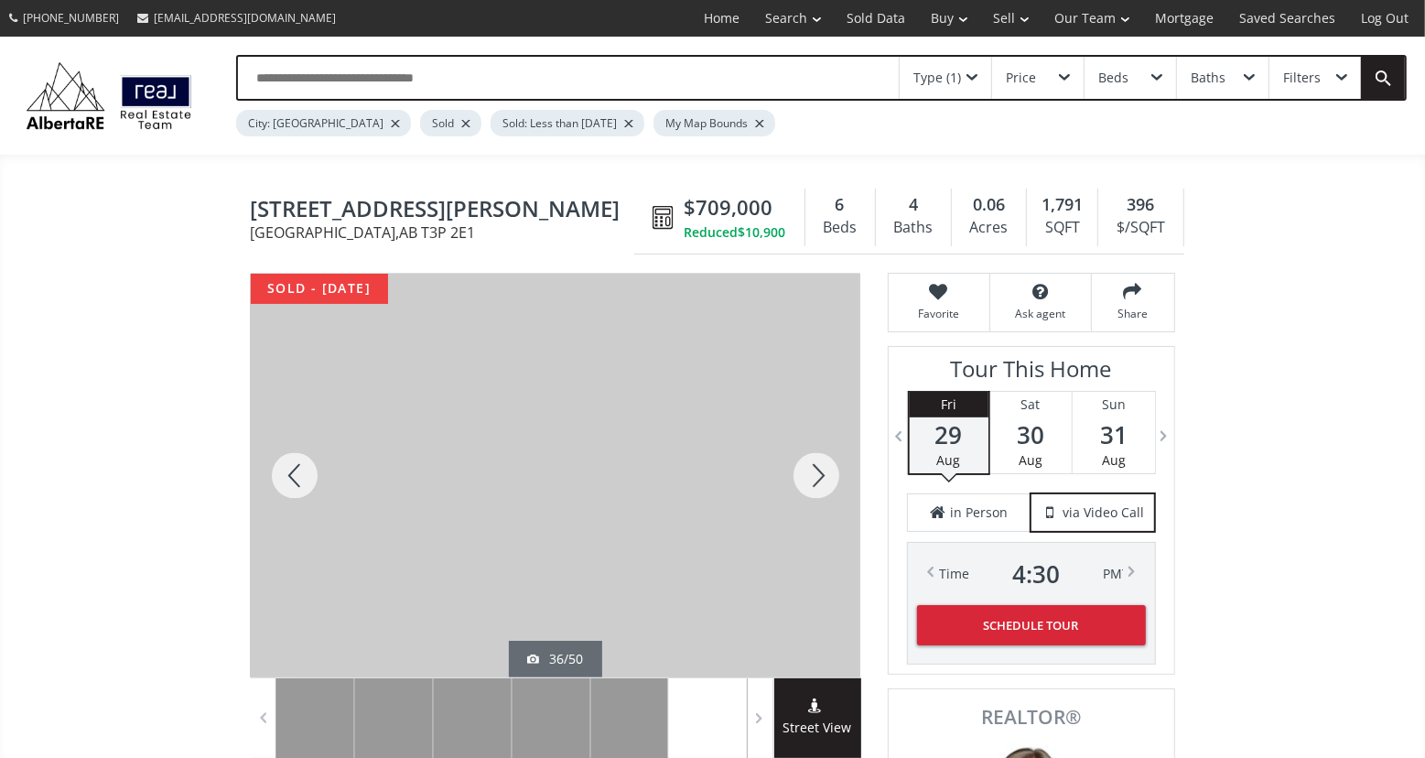
click at [291, 468] on div at bounding box center [295, 475] width 88 height 403
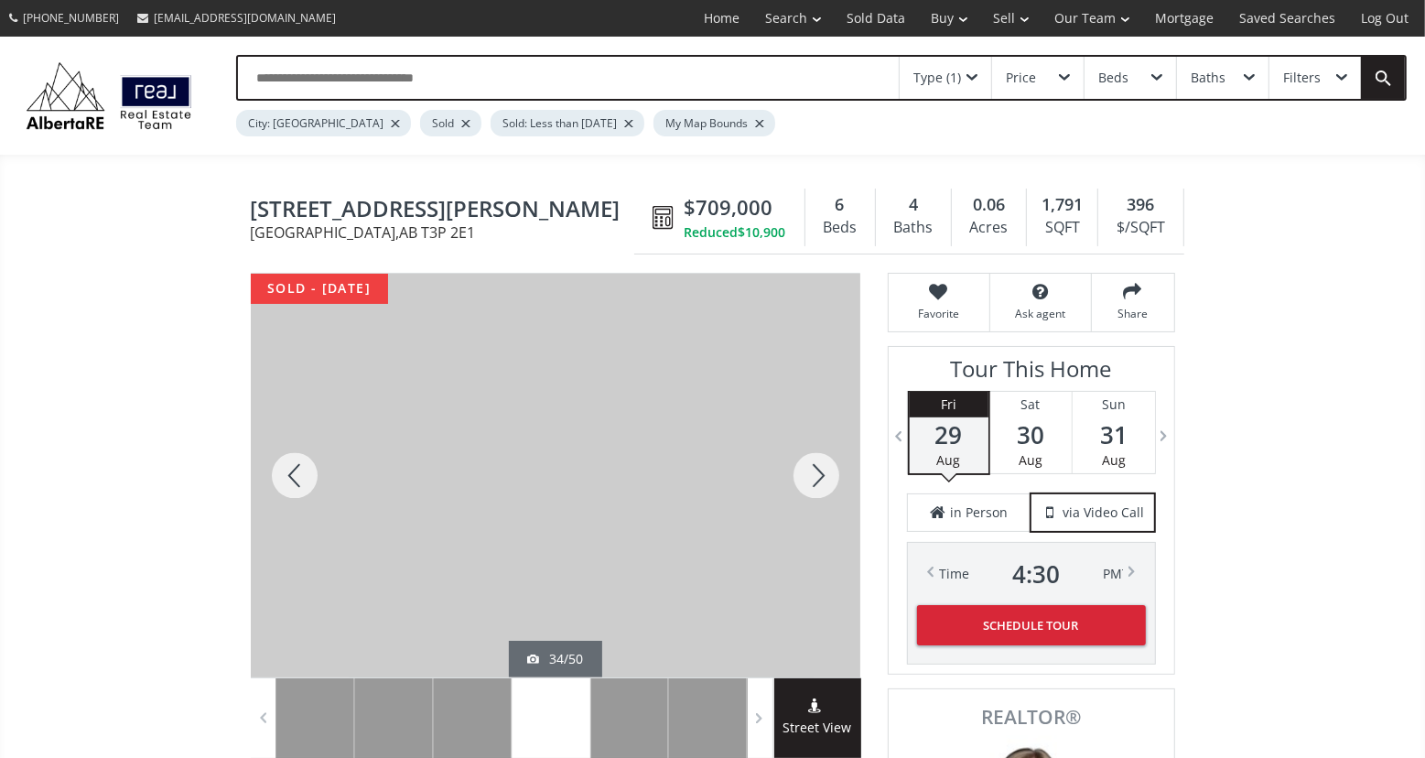
click at [291, 468] on div at bounding box center [295, 475] width 88 height 403
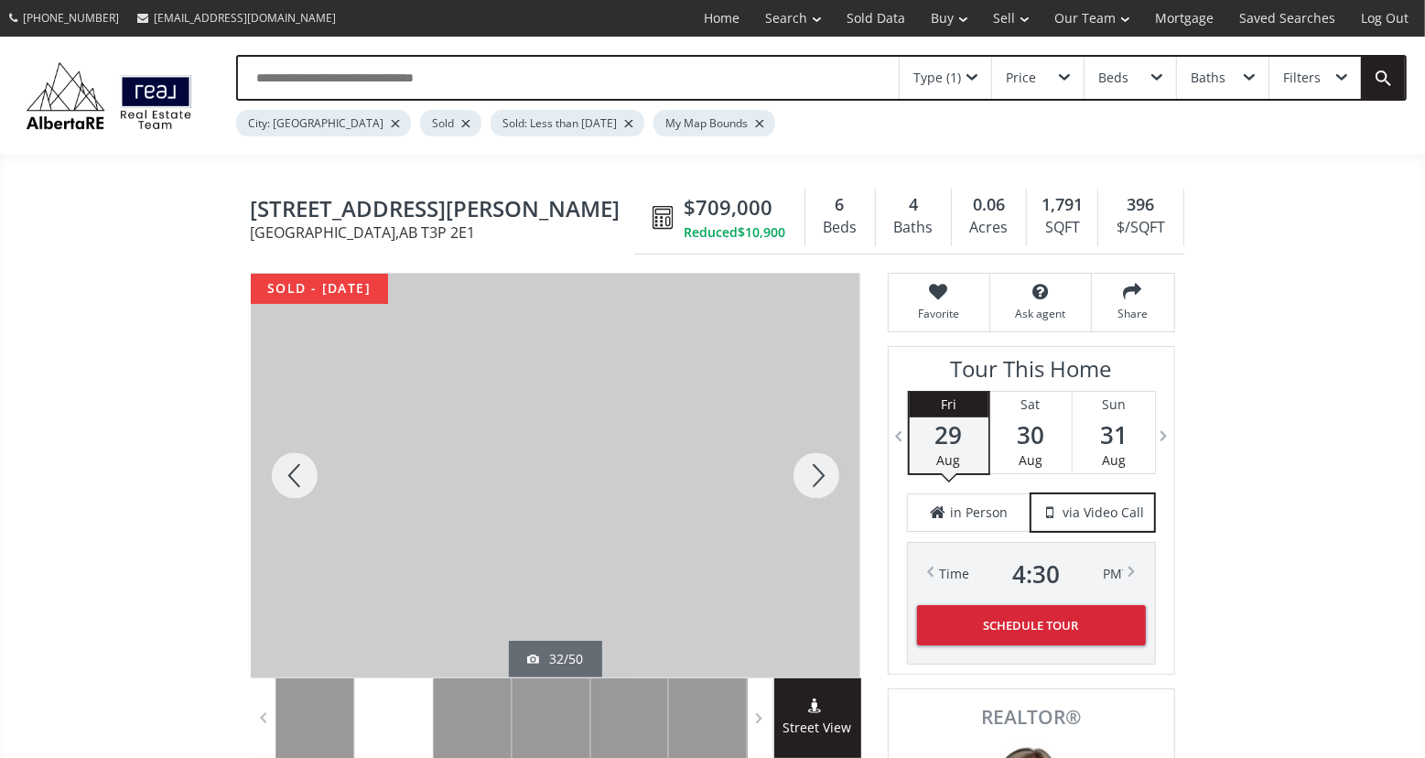
click at [291, 468] on div at bounding box center [295, 475] width 88 height 403
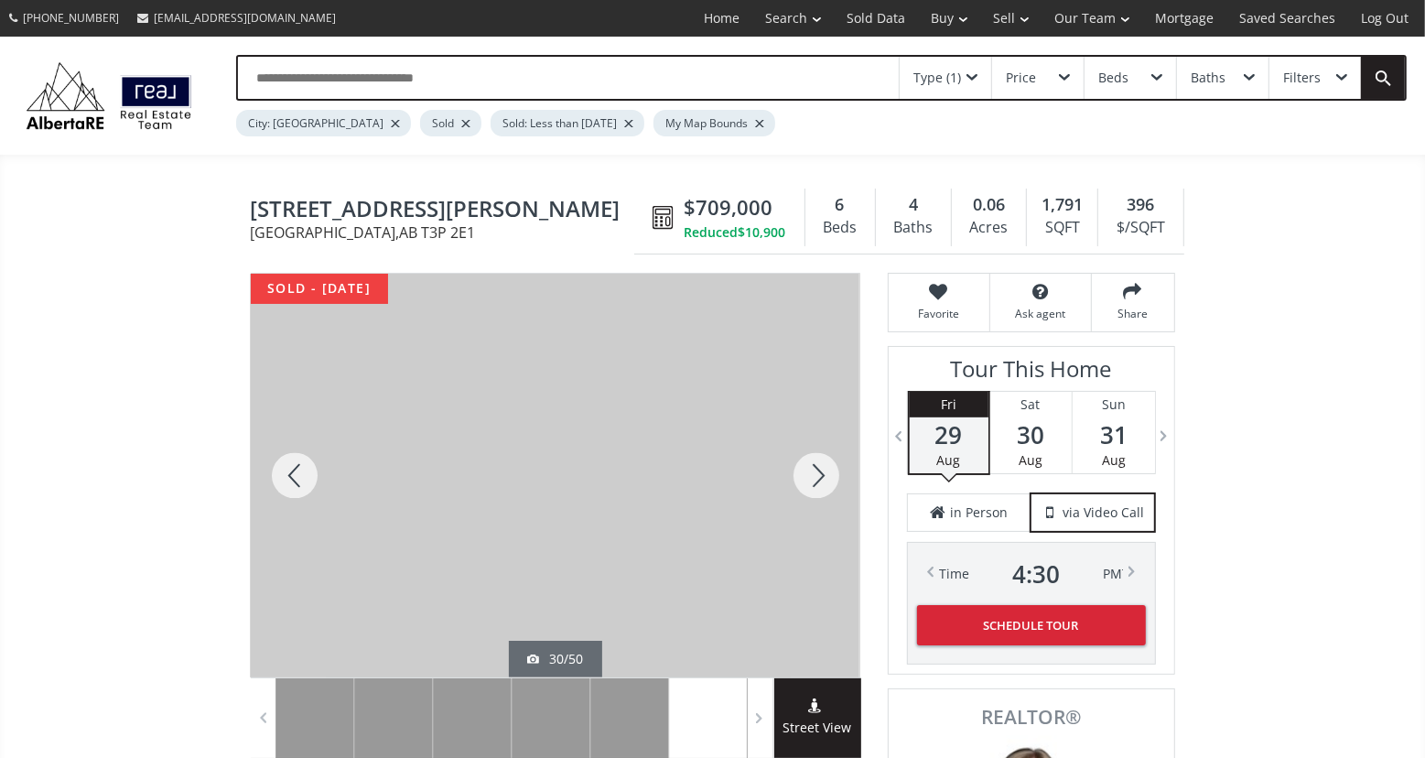
click at [826, 477] on div at bounding box center [816, 475] width 88 height 403
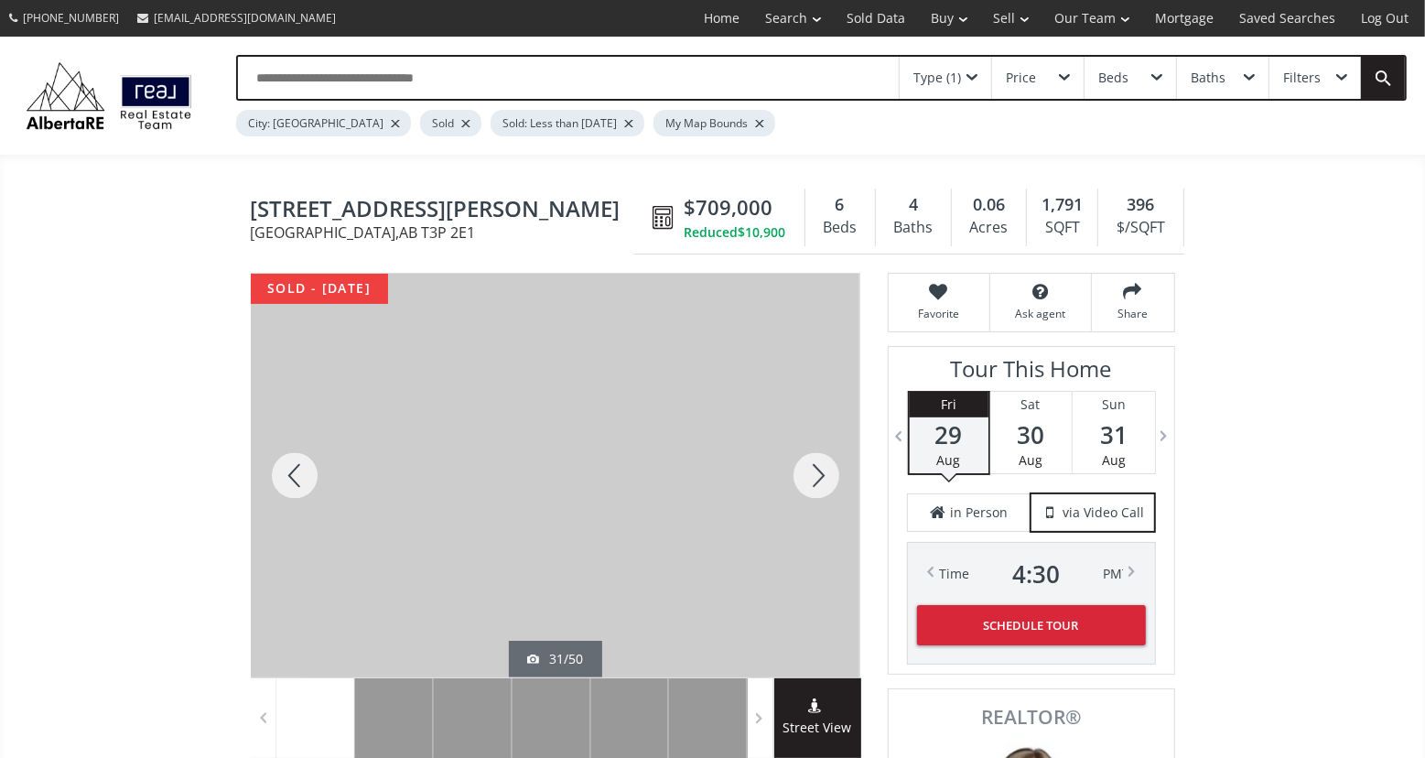
click at [285, 461] on div at bounding box center [295, 475] width 88 height 403
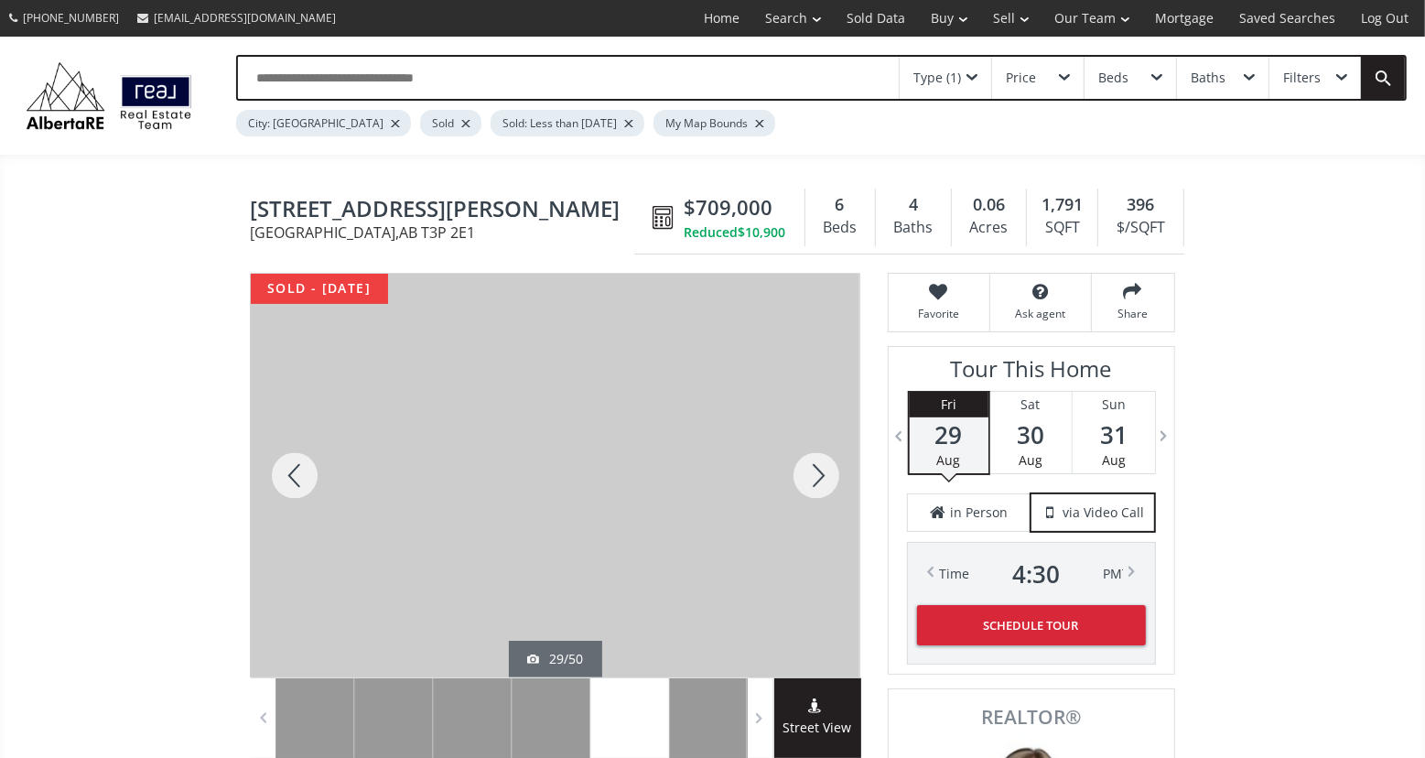
click at [285, 461] on div at bounding box center [295, 475] width 88 height 403
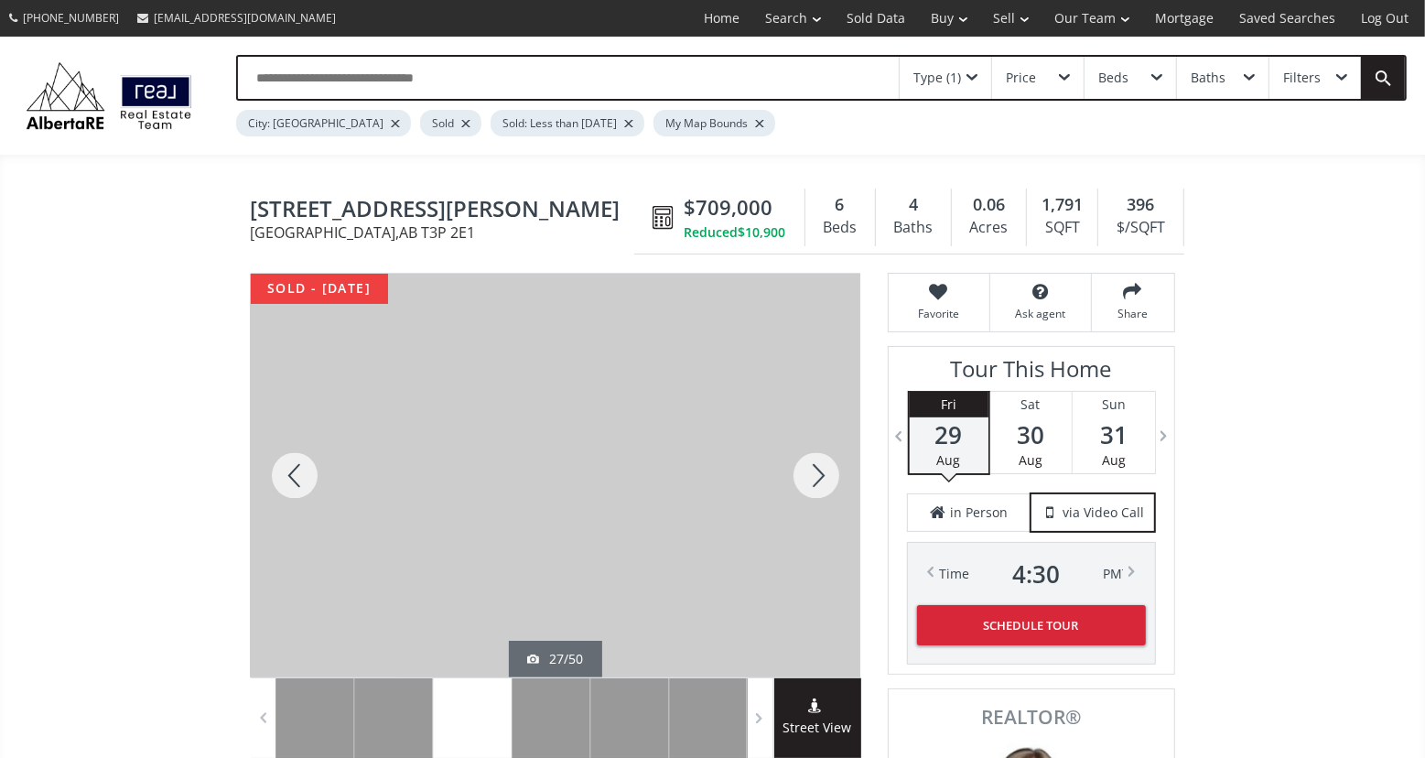
click at [285, 461] on div at bounding box center [295, 475] width 88 height 403
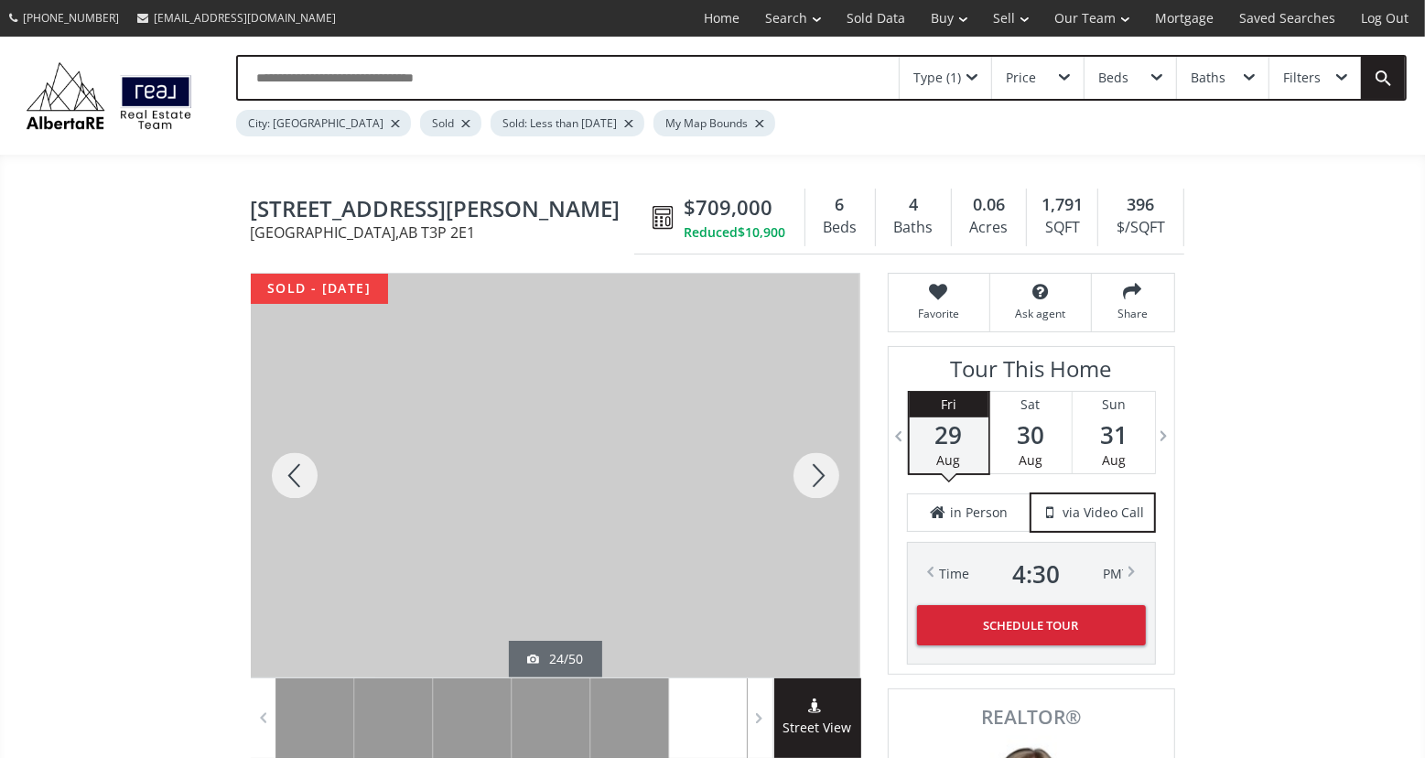
click at [285, 461] on div at bounding box center [295, 475] width 88 height 403
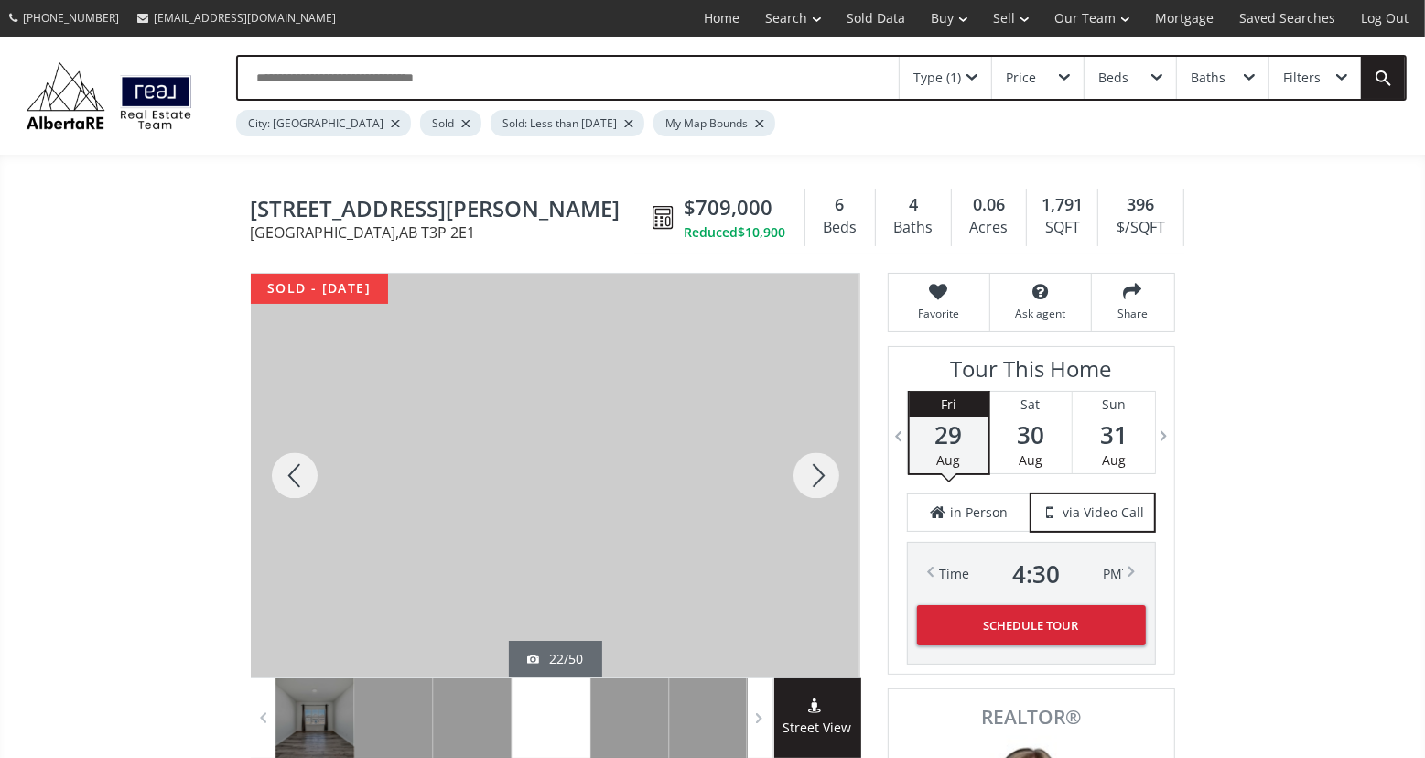
click at [285, 461] on div at bounding box center [295, 475] width 88 height 403
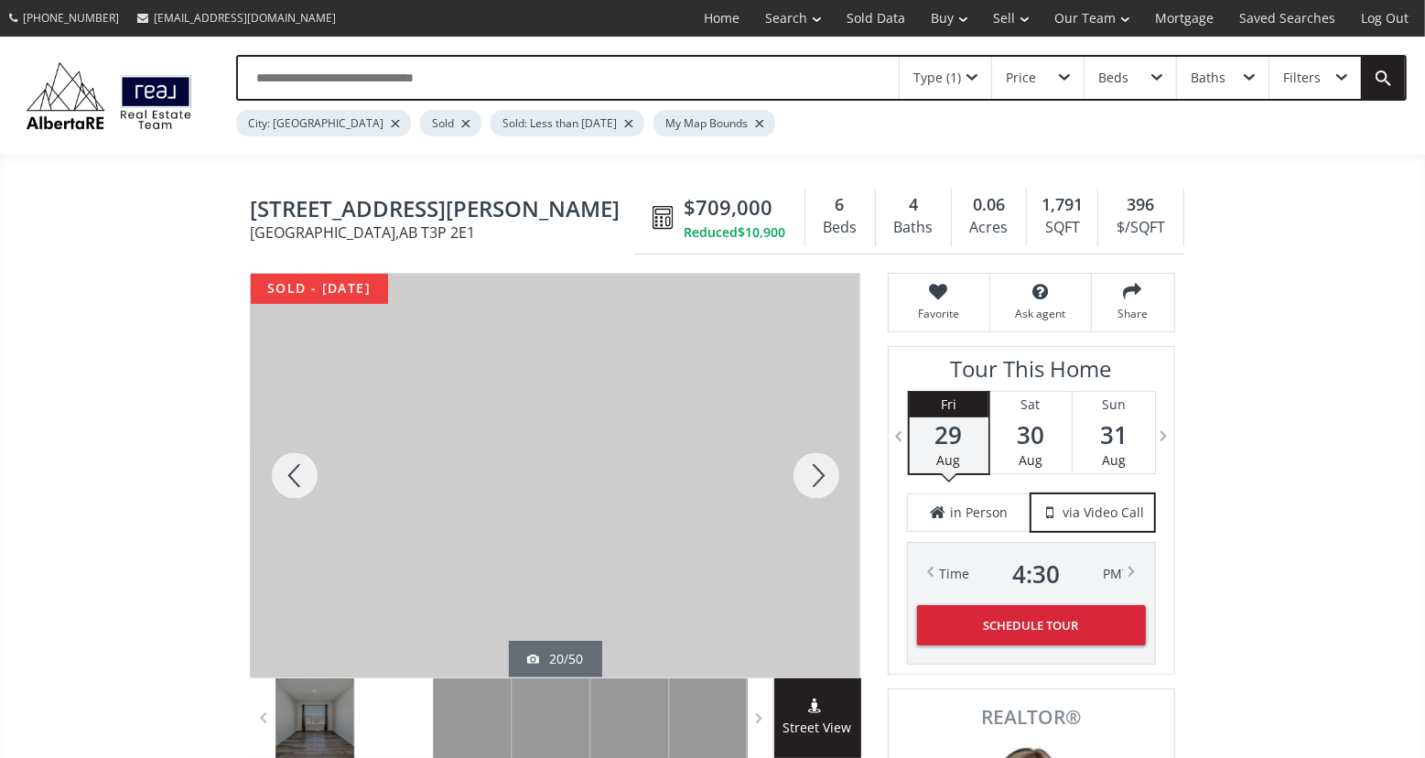
click at [285, 461] on div at bounding box center [295, 475] width 88 height 403
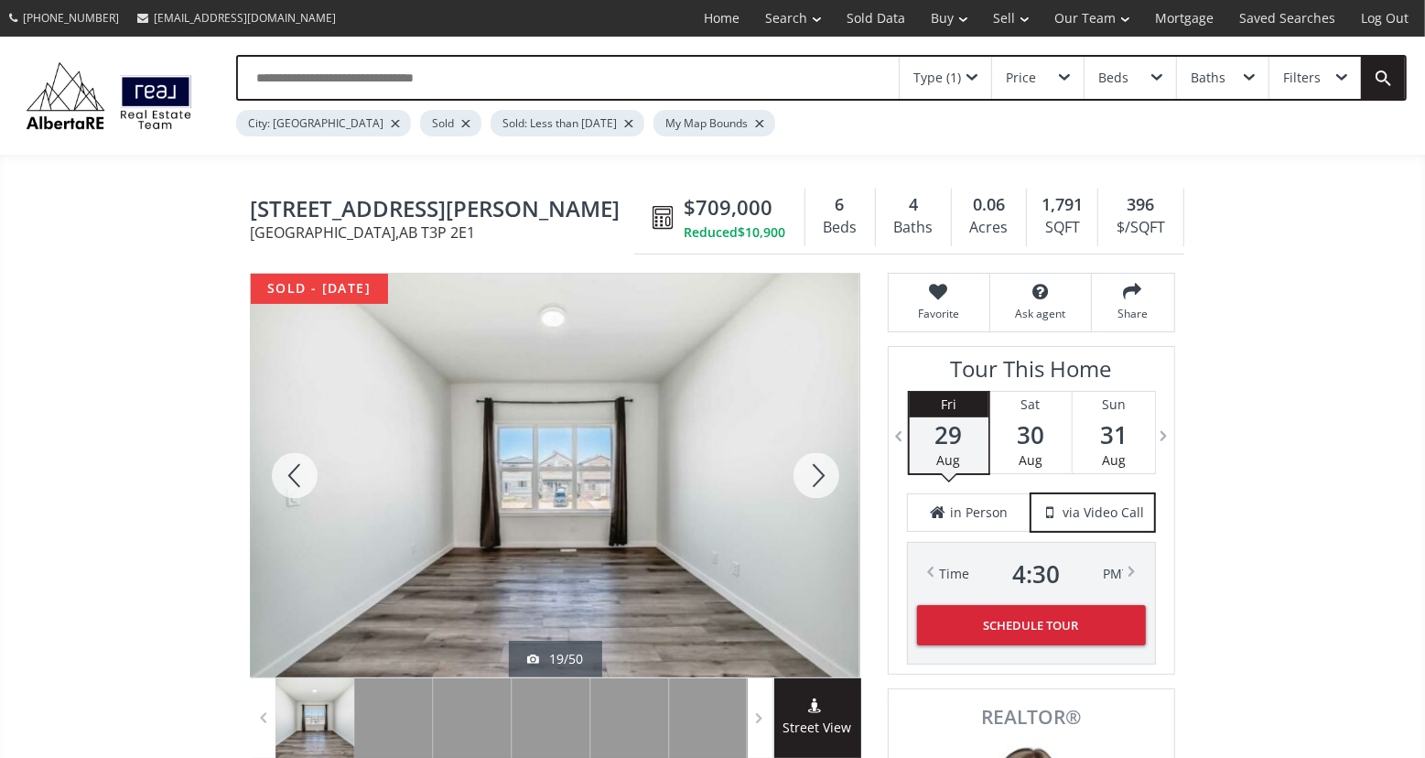
click at [285, 461] on div at bounding box center [295, 475] width 88 height 403
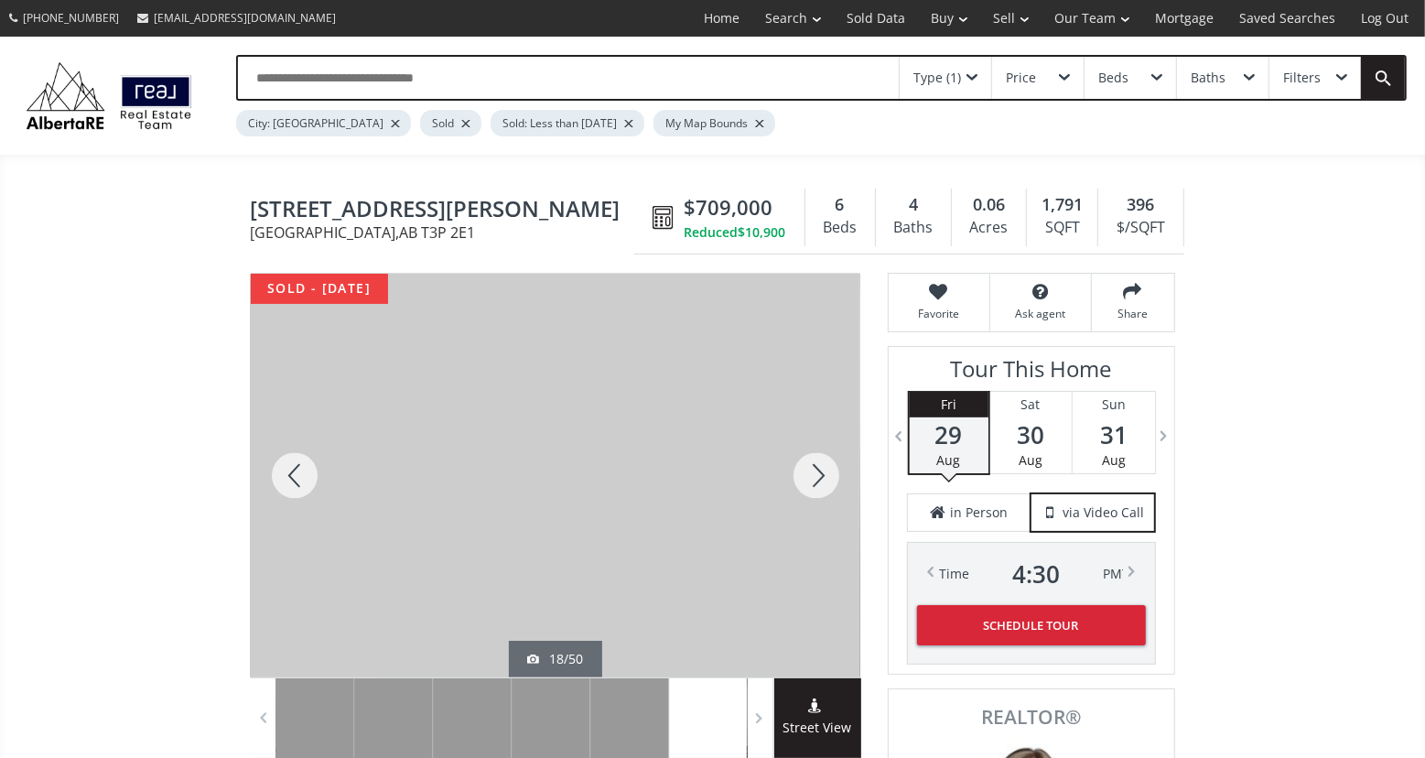
click at [285, 461] on div at bounding box center [295, 475] width 88 height 403
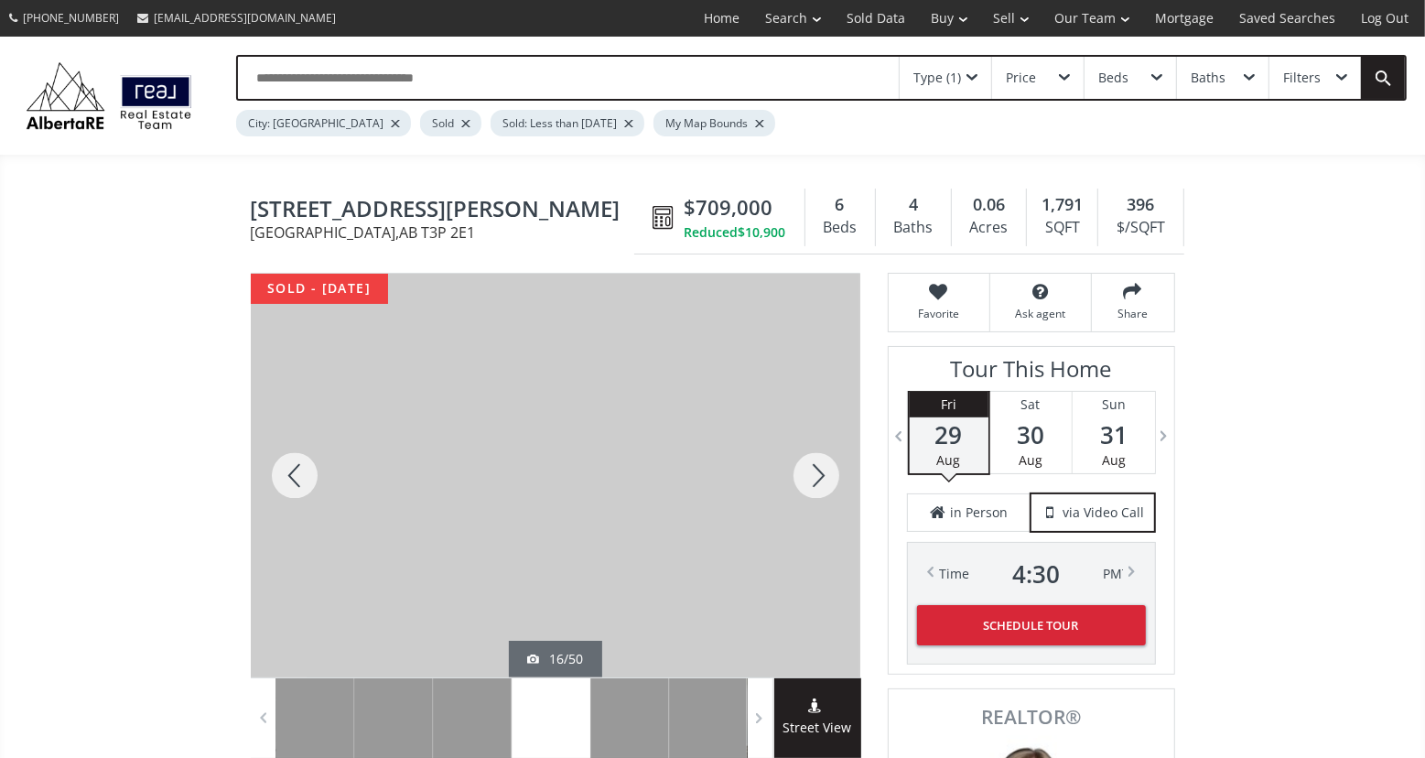
click at [285, 461] on div at bounding box center [295, 475] width 88 height 403
